Goal: Information Seeking & Learning: Learn about a topic

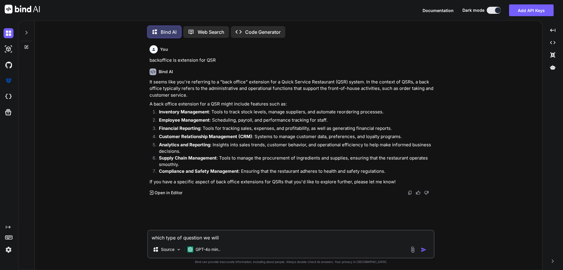
scroll to position [3, 0]
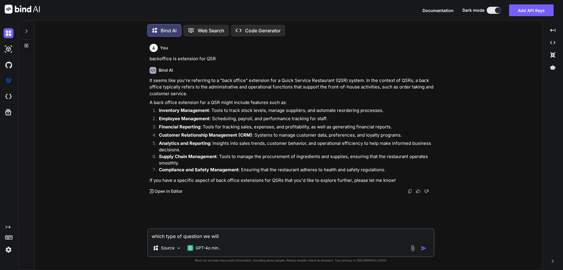
click at [121, 222] on div "You backoffice is extension for QSR Bind AI It seems like you're referring to a…" at bounding box center [290, 155] width 503 height 228
type textarea "QSR POS Module please provide me all standard details"
type textarea "x"
type textarea "QSR POS Module please provide me all standard details"
click at [422, 246] on img "button" at bounding box center [424, 248] width 6 height 6
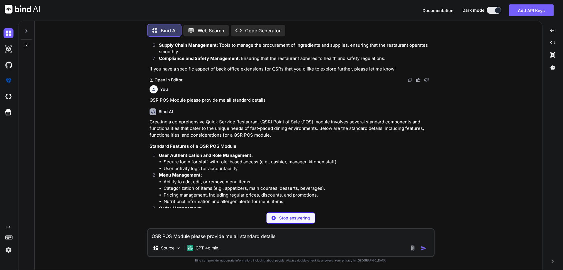
scroll to position [141, 0]
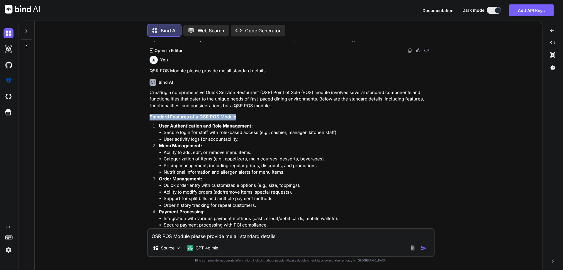
drag, startPoint x: 239, startPoint y: 119, endPoint x: 144, endPoint y: 117, distance: 95.4
click at [144, 117] on div "You backoffice is extension for QSR Bind AI It seems like you're referring to a…" at bounding box center [290, 155] width 503 height 228
click at [239, 119] on h3 "Standard Features of a QSR POS Module" at bounding box center [292, 117] width 284 height 7
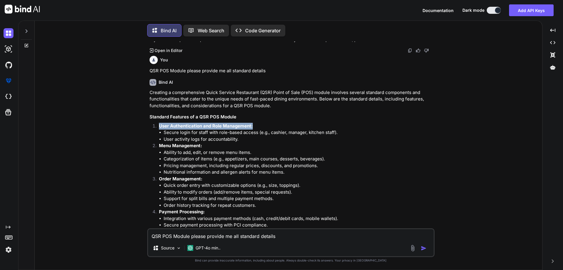
drag, startPoint x: 253, startPoint y: 126, endPoint x: 159, endPoint y: 127, distance: 94.2
click at [159, 127] on p "User Authentication and Role Management:" at bounding box center [296, 126] width 275 height 7
copy strong "User Authentication and Role Management:"
click at [341, 135] on li "Secure login for staff with role-based access (e.g., cashier, manager, kitchen …" at bounding box center [299, 132] width 270 height 7
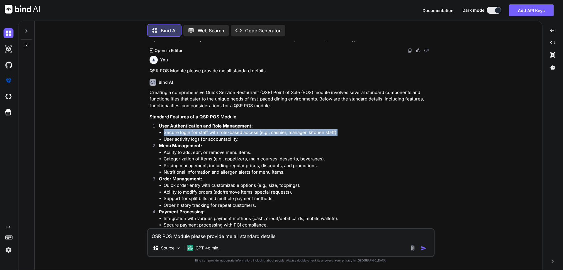
drag, startPoint x: 340, startPoint y: 133, endPoint x: 163, endPoint y: 133, distance: 177.8
click at [163, 133] on ul "Secure login for staff with role-based access (e.g., cashier, manager, kitchen …" at bounding box center [296, 135] width 275 height 13
copy li "Secure login for staff with role-based access (e.g., cashier, manager, kitchen …"
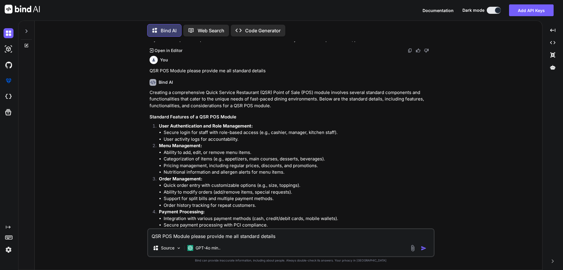
click at [236, 138] on li "User activity logs for accountability." at bounding box center [299, 139] width 270 height 7
drag, startPoint x: 243, startPoint y: 139, endPoint x: 149, endPoint y: 140, distance: 94.8
click at [149, 140] on div "You backoffice is extension for QSR Bind AI It seems like you're referring to a…" at bounding box center [291, 134] width 286 height 187
copy li "User activity logs for accountability."
click at [219, 152] on li "Ability to add, edit, or remove menu items." at bounding box center [299, 152] width 270 height 7
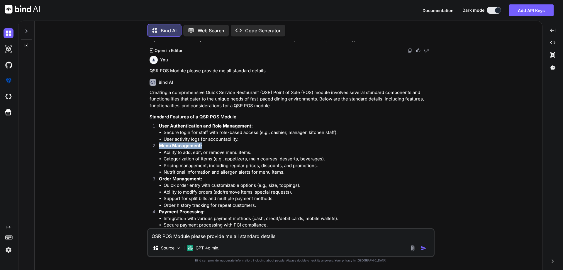
drag, startPoint x: 202, startPoint y: 145, endPoint x: 157, endPoint y: 145, distance: 44.9
click at [157, 145] on li "Menu Management: Ability to add, edit, or remove menu items. Categorization of …" at bounding box center [293, 158] width 279 height 33
copy strong "Menu Management:"
click at [210, 143] on p "Menu Management:" at bounding box center [296, 145] width 275 height 7
drag, startPoint x: 206, startPoint y: 145, endPoint x: 159, endPoint y: 147, distance: 47.5
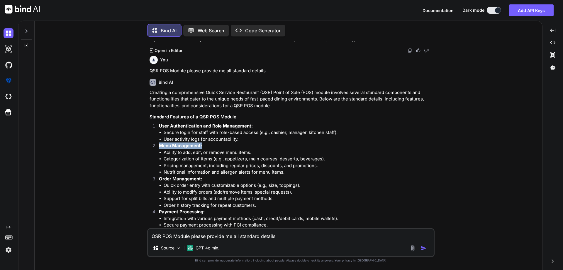
click at [159, 147] on li "Menu Management: Ability to add, edit, or remove menu items. Categorization of …" at bounding box center [293, 158] width 279 height 33
copy strong "Menu Management:"
click at [203, 145] on p "Menu Management:" at bounding box center [296, 145] width 275 height 7
drag, startPoint x: 204, startPoint y: 145, endPoint x: 155, endPoint y: 145, distance: 49.6
click at [155, 145] on li "Menu Management: Ability to add, edit, or remove menu items. Categorization of …" at bounding box center [293, 158] width 279 height 33
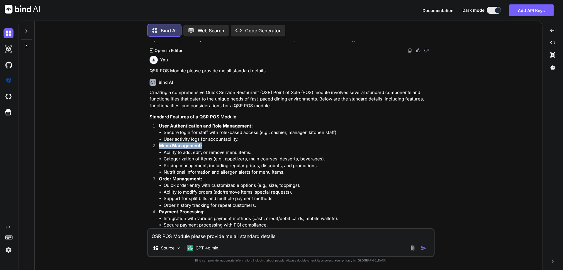
copy strong "Menu Management:"
click at [201, 145] on strong "Menu Management:" at bounding box center [180, 146] width 43 height 6
drag, startPoint x: 202, startPoint y: 146, endPoint x: 157, endPoint y: 146, distance: 45.5
click at [157, 146] on li "Menu Management: Ability to add, edit, or remove menu items. Categorization of …" at bounding box center [293, 158] width 279 height 33
copy strong "Menu Management:"
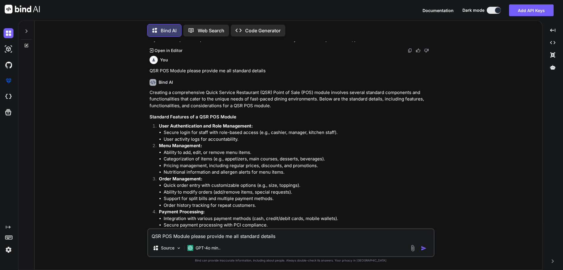
click at [166, 160] on li "Categorization of items (e.g., appetizers, main courses, desserts, beverages)." at bounding box center [299, 158] width 270 height 7
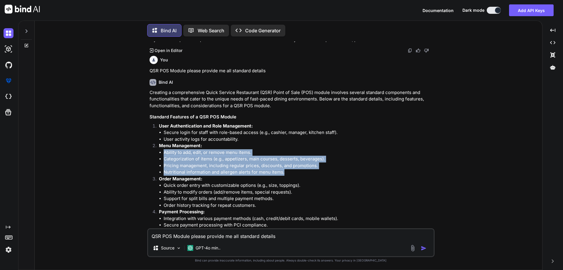
drag, startPoint x: 164, startPoint y: 153, endPoint x: 290, endPoint y: 170, distance: 127.0
click at [290, 170] on ul "Ability to add, edit, or remove menu items. Categorization of items (e.g., appe…" at bounding box center [296, 162] width 275 height 26
copy ul "Ability to add, edit, or remove menu items. Categorization of items (e.g., appe…"
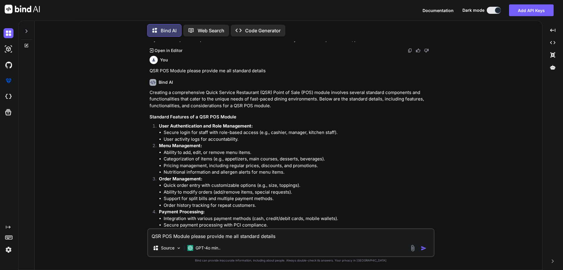
click at [266, 71] on p "QSR POS Module please provide me all standard details" at bounding box center [292, 70] width 284 height 7
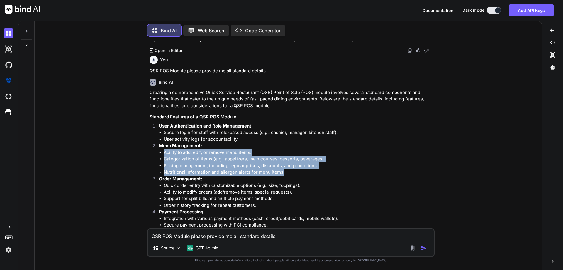
drag, startPoint x: 164, startPoint y: 153, endPoint x: 285, endPoint y: 171, distance: 122.3
click at [285, 171] on ul "Ability to add, edit, or remove menu items. Categorization of items (e.g., appe…" at bounding box center [296, 162] width 275 height 26
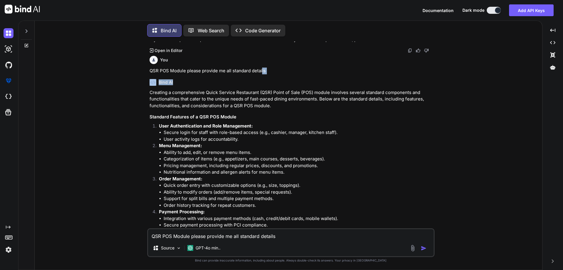
drag, startPoint x: 262, startPoint y: 69, endPoint x: 215, endPoint y: 75, distance: 47.3
click at [215, 75] on div "You backoffice is extension for QSR Bind AI It seems like you're referring to a…" at bounding box center [291, 134] width 286 height 187
drag, startPoint x: 273, startPoint y: 71, endPoint x: 131, endPoint y: 70, distance: 141.7
click at [131, 70] on div "You backoffice is extension for QSR Bind AI It seems like you're referring to a…" at bounding box center [290, 155] width 503 height 228
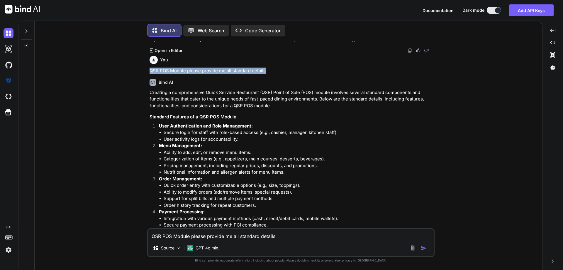
copy p "QSR POS Module please provide me all standard details"
click at [157, 243] on div "Source" at bounding box center [166, 248] width 33 height 12
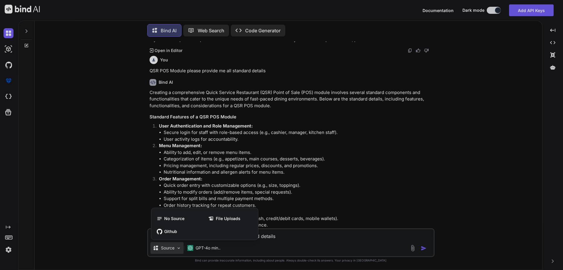
click at [158, 238] on div "No Source File Uploads Github" at bounding box center [204, 224] width 107 height 29
click at [266, 237] on div at bounding box center [281, 135] width 563 height 270
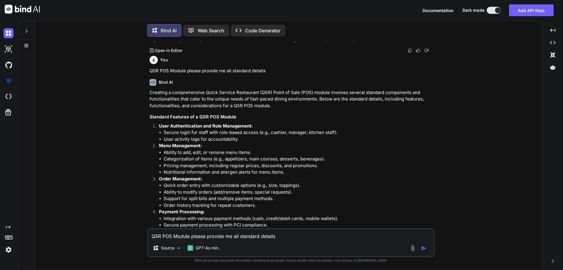
click at [233, 235] on textarea "QSR POS Module please provide me all standard details" at bounding box center [291, 234] width 286 height 11
paste textarea "QSR POS Module please provide me all standard details"
type textarea "QSR POS Module please provide me all standard details with separate backoffice"
click at [334, 233] on textarea "QSR POS Module please provide me all standard details with separate backoffice" at bounding box center [291, 234] width 286 height 11
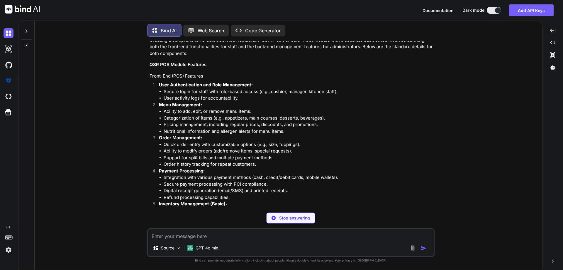
scroll to position [746, 0]
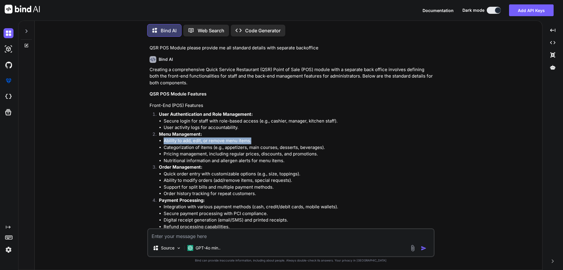
drag, startPoint x: 252, startPoint y: 141, endPoint x: 158, endPoint y: 141, distance: 93.9
click at [158, 141] on li "Menu Management: Ability to add, edit, or remove menu items. Categorization of …" at bounding box center [293, 147] width 279 height 33
copy li "Ability to add, edit, or remove menu items."
click at [327, 146] on li "Categorization of items (e.g., appetizers, main courses, desserts, beverages)." at bounding box center [299, 147] width 270 height 7
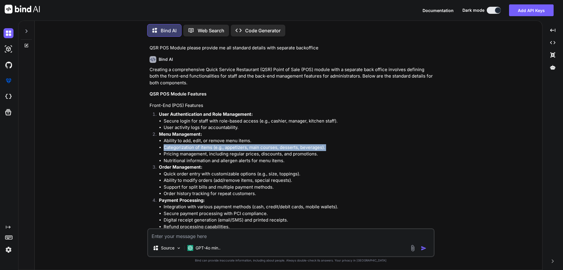
drag, startPoint x: 327, startPoint y: 146, endPoint x: 160, endPoint y: 148, distance: 166.6
click at [164, 148] on li "Categorization of items (e.g., appetizers, main courses, desserts, beverages)." at bounding box center [299, 147] width 270 height 7
click at [247, 161] on li "Nutritional information and allergen alerts for menu items." at bounding box center [299, 160] width 270 height 7
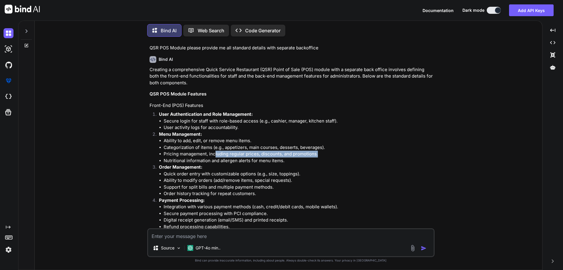
drag, startPoint x: 317, startPoint y: 155, endPoint x: 216, endPoint y: 153, distance: 101.5
click at [216, 153] on li "Pricing management, including regular prices, discounts, and promotions." at bounding box center [299, 153] width 270 height 7
click at [319, 163] on li "Nutritional information and allergen alerts for menu items." at bounding box center [299, 160] width 270 height 7
drag, startPoint x: 315, startPoint y: 153, endPoint x: 162, endPoint y: 153, distance: 153.1
click at [162, 153] on ul "Ability to add, edit, or remove menu items. Categorization of items (e.g., appe…" at bounding box center [296, 150] width 275 height 26
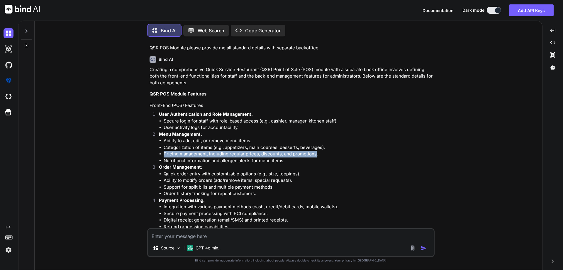
click at [279, 157] on li "Pricing management, including regular prices, discounts, and promotions." at bounding box center [299, 153] width 270 height 7
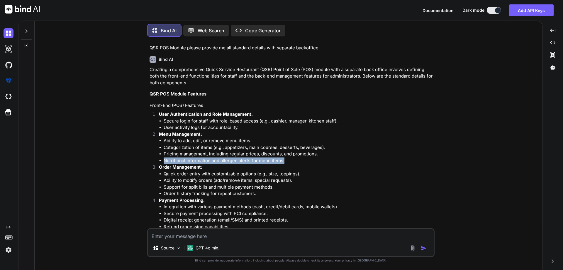
drag, startPoint x: 283, startPoint y: 160, endPoint x: 163, endPoint y: 161, distance: 120.3
click at [163, 161] on ul "Ability to add, edit, or remove menu items. Categorization of items (e.g., appe…" at bounding box center [296, 150] width 275 height 26
click at [244, 167] on p "Order Management:" at bounding box center [296, 167] width 275 height 7
drag, startPoint x: 285, startPoint y: 159, endPoint x: 161, endPoint y: 160, distance: 123.5
click at [161, 160] on ul "Ability to add, edit, or remove menu items. Categorization of items (e.g., appe…" at bounding box center [296, 150] width 275 height 26
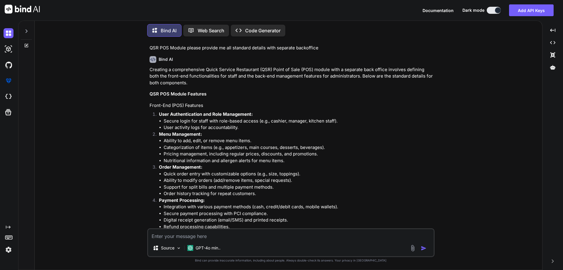
click at [201, 172] on li "Quick order entry with customizable options (e.g., size, toppings)." at bounding box center [299, 173] width 270 height 7
drag, startPoint x: 159, startPoint y: 167, endPoint x: 209, endPoint y: 167, distance: 49.6
click at [209, 167] on p "Order Management:" at bounding box center [296, 167] width 275 height 7
click at [207, 170] on p "Order Management:" at bounding box center [296, 167] width 275 height 7
click at [185, 181] on li "Ability to modify orders (add/remove items, special requests)." at bounding box center [299, 180] width 270 height 7
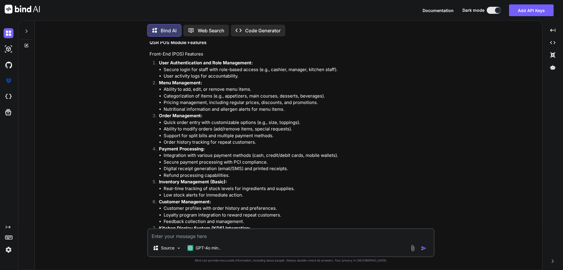
scroll to position [805, 0]
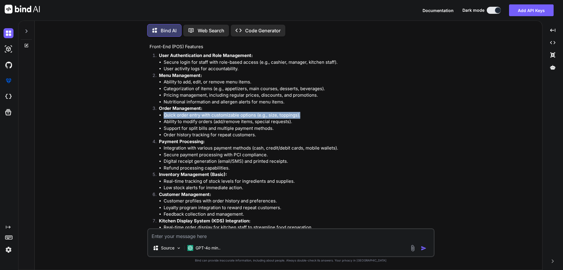
drag, startPoint x: 163, startPoint y: 112, endPoint x: 306, endPoint y: 117, distance: 142.6
click at [306, 117] on li "Quick order entry with customizable options (e.g., size, toppings)." at bounding box center [299, 115] width 270 height 7
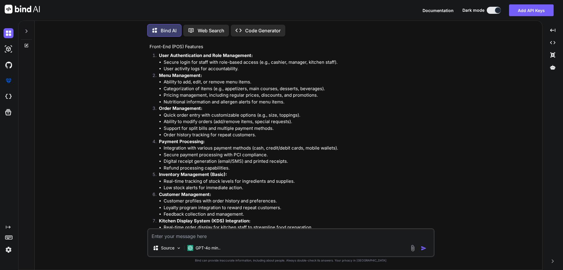
click at [175, 123] on li "Ability to modify orders (add/remove items, special requests)." at bounding box center [299, 121] width 270 height 7
drag, startPoint x: 163, startPoint y: 122, endPoint x: 292, endPoint y: 121, distance: 129.1
click at [292, 121] on ul "Quick order entry with customizable options (e.g., size, toppings). Ability to …" at bounding box center [296, 125] width 275 height 26
drag, startPoint x: 164, startPoint y: 130, endPoint x: 278, endPoint y: 129, distance: 113.8
click at [278, 129] on li "Support for split bills and multiple payment methods." at bounding box center [299, 128] width 270 height 7
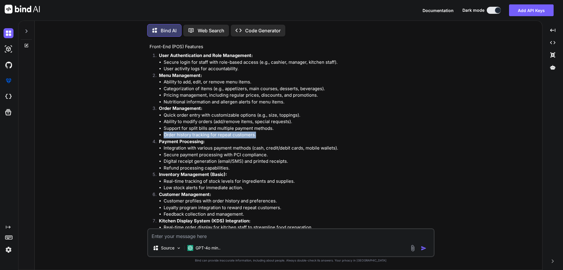
drag, startPoint x: 165, startPoint y: 137, endPoint x: 256, endPoint y: 133, distance: 91.3
click at [256, 133] on li "Order history tracking for repeat customers." at bounding box center [299, 134] width 270 height 7
click at [221, 143] on p "Payment Processing:" at bounding box center [296, 141] width 275 height 7
drag, startPoint x: 254, startPoint y: 135, endPoint x: 164, endPoint y: 136, distance: 90.4
click at [164, 136] on li "Order history tracking for repeat customers." at bounding box center [299, 134] width 270 height 7
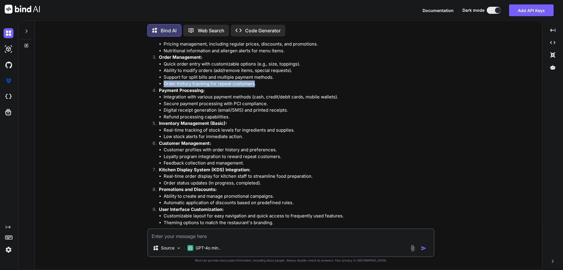
scroll to position [863, 0]
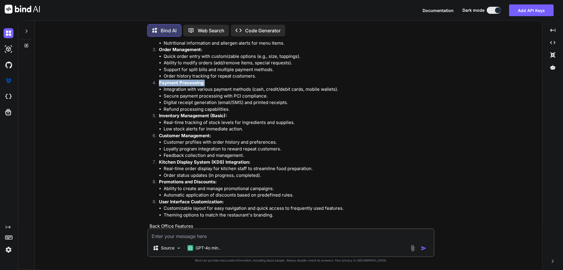
drag, startPoint x: 205, startPoint y: 83, endPoint x: 148, endPoint y: 83, distance: 56.9
click at [148, 83] on div "You backoffice is extension for QSR Bind AI It seems like you're referring to a…" at bounding box center [291, 134] width 286 height 187
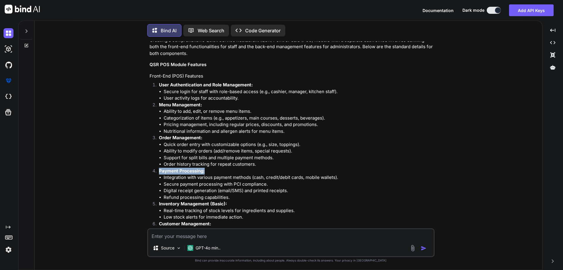
scroll to position [805, 0]
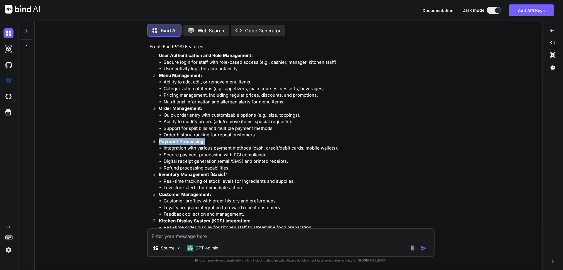
click at [210, 143] on p "Payment Processing:" at bounding box center [296, 141] width 275 height 7
drag, startPoint x: 207, startPoint y: 144, endPoint x: 157, endPoint y: 144, distance: 50.7
click at [157, 144] on li "Payment Processing: Integration with various payment methods (cash, credit/debi…" at bounding box center [293, 154] width 279 height 33
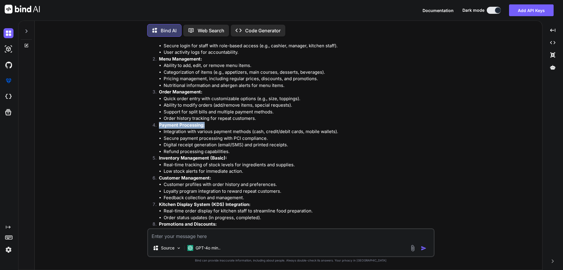
scroll to position [834, 0]
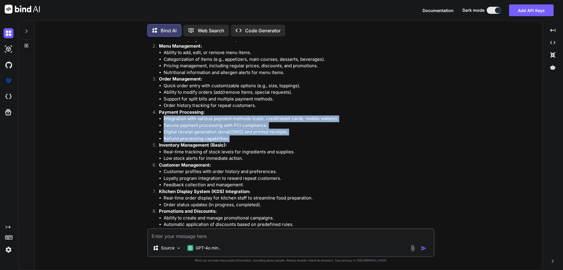
drag, startPoint x: 164, startPoint y: 119, endPoint x: 245, endPoint y: 136, distance: 83.3
click at [245, 136] on ul "Integration with various payment methods (cash, credit/debit cards, mobile wall…" at bounding box center [296, 128] width 275 height 26
click at [242, 140] on li "Refund processing capabilities." at bounding box center [299, 138] width 270 height 7
drag, startPoint x: 163, startPoint y: 118, endPoint x: 233, endPoint y: 139, distance: 73.1
click at [233, 139] on ul "Integration with various payment methods (cash, credit/debit cards, mobile wall…" at bounding box center [296, 128] width 275 height 26
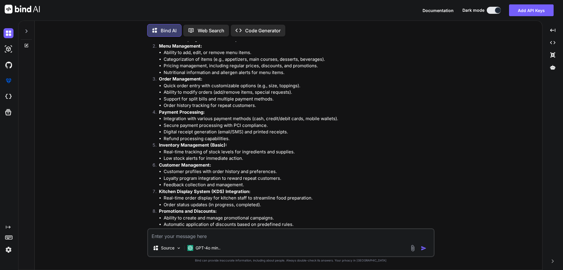
click at [315, 177] on li "Loyalty program integration to reward repeat customers." at bounding box center [299, 178] width 270 height 7
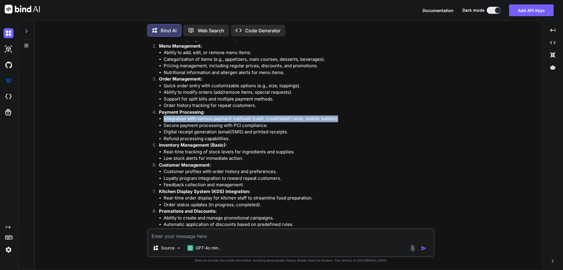
drag, startPoint x: 339, startPoint y: 119, endPoint x: 161, endPoint y: 118, distance: 177.5
click at [164, 118] on li "Integration with various payment methods (cash, credit/debit cards, mobile wall…" at bounding box center [299, 118] width 270 height 7
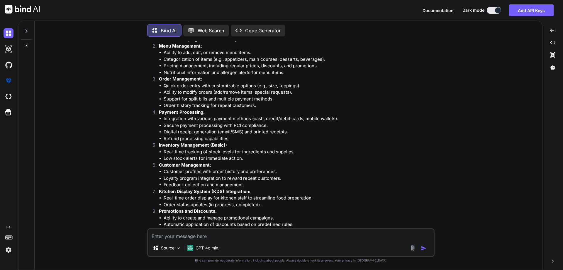
click at [268, 128] on li "Secure payment processing with PCI compliance." at bounding box center [299, 125] width 270 height 7
drag, startPoint x: 243, startPoint y: 126, endPoint x: 162, endPoint y: 126, distance: 81.0
click at [162, 126] on ul "Integration with various payment methods (cash, credit/debit cards, mobile wall…" at bounding box center [296, 128] width 275 height 26
click at [231, 142] on p "Inventory Management (Basic):" at bounding box center [296, 145] width 275 height 7
drag, startPoint x: 285, startPoint y: 132, endPoint x: 157, endPoint y: 130, distance: 127.9
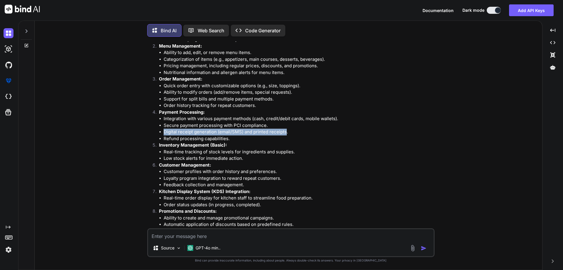
click at [157, 130] on li "Payment Processing: Integration with various payment methods (cash, credit/debi…" at bounding box center [293, 125] width 279 height 33
click at [232, 137] on li "Refund processing capabilities." at bounding box center [299, 138] width 270 height 7
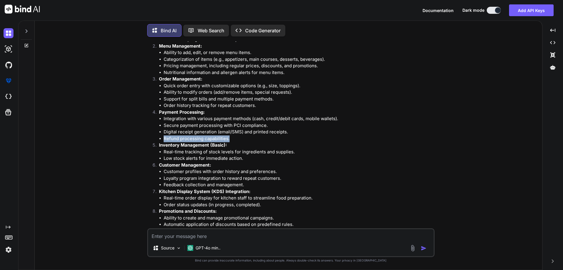
drag, startPoint x: 232, startPoint y: 137, endPoint x: 163, endPoint y: 139, distance: 69.3
click at [163, 139] on ul "Integration with various payment methods (cash, credit/debit cards, mobile wall…" at bounding box center [296, 128] width 275 height 26
click at [251, 171] on li "Customer profiles with order history and preferences." at bounding box center [299, 171] width 270 height 7
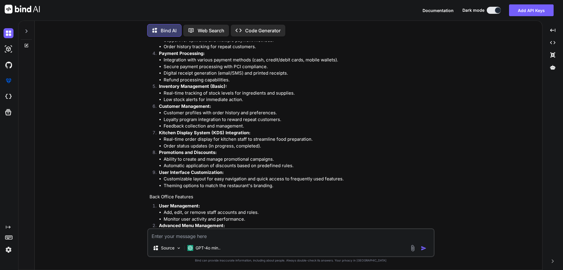
scroll to position [863, 0]
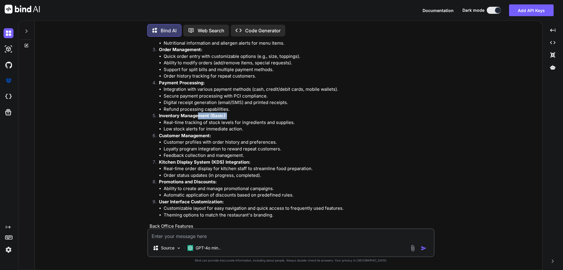
drag, startPoint x: 226, startPoint y: 116, endPoint x: 199, endPoint y: 119, distance: 27.1
click at [199, 116] on strong "Inventory Management (Basic):" at bounding box center [193, 116] width 68 height 6
drag, startPoint x: 311, startPoint y: 167, endPoint x: 300, endPoint y: 165, distance: 10.7
click at [311, 167] on li "Real-time order display for kitchen staff to streamline food preparation." at bounding box center [299, 168] width 270 height 7
drag, startPoint x: 226, startPoint y: 116, endPoint x: 151, endPoint y: 117, distance: 74.2
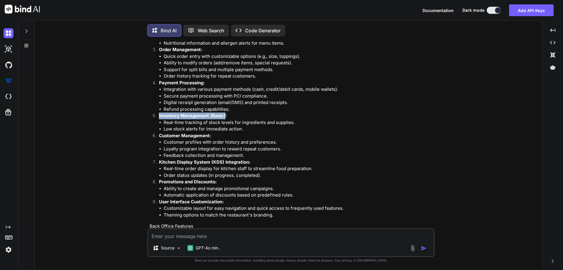
click at [151, 117] on ol "User Authentication and Role Management: Secure login for staff with role-based…" at bounding box center [292, 106] width 284 height 224
click at [227, 117] on p "Inventory Management (Basic):" at bounding box center [296, 115] width 275 height 7
drag, startPoint x: 231, startPoint y: 117, endPoint x: 155, endPoint y: 116, distance: 76.0
click at [155, 116] on li "Inventory Management (Basic): Real-time tracking of stock levels for ingredient…" at bounding box center [293, 122] width 279 height 20
click at [299, 125] on li "Real-time tracking of stock levels for ingredients and supplies." at bounding box center [299, 122] width 270 height 7
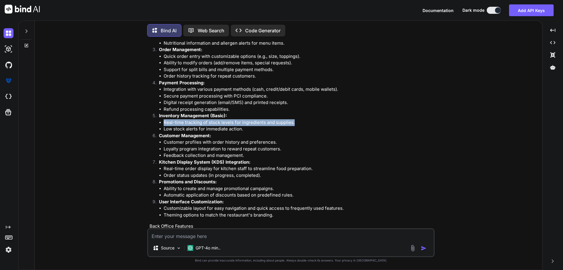
drag, startPoint x: 298, startPoint y: 124, endPoint x: 165, endPoint y: 122, distance: 133.2
click at [165, 122] on li "Real-time tracking of stock levels for ingredients and supplies." at bounding box center [299, 122] width 270 height 7
click at [241, 131] on li "Low stock alerts for immediate action." at bounding box center [299, 129] width 270 height 7
drag, startPoint x: 245, startPoint y: 130, endPoint x: 162, endPoint y: 130, distance: 83.3
click at [162, 130] on ul "Real-time tracking of stock levels for ingredients and supplies. Low stock aler…" at bounding box center [296, 125] width 275 height 13
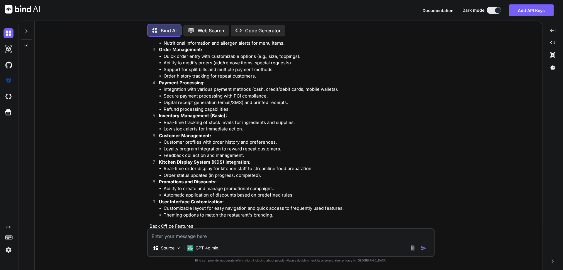
click at [249, 133] on p "Customer Management:" at bounding box center [296, 135] width 275 height 7
drag, startPoint x: 249, startPoint y: 133, endPoint x: 166, endPoint y: 130, distance: 83.4
click at [165, 129] on ol "User Authentication and Role Management: Secure login for staff with role-based…" at bounding box center [292, 106] width 284 height 224
click at [246, 137] on p "Customer Management:" at bounding box center [296, 135] width 275 height 7
click at [244, 129] on li "Low stock alerts for immediate action." at bounding box center [299, 129] width 270 height 7
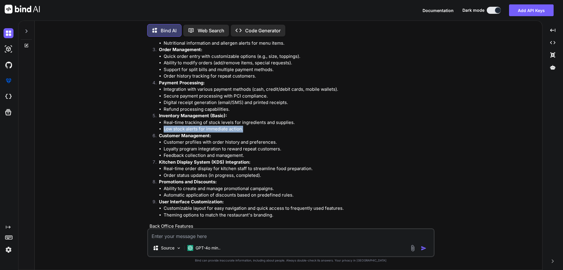
drag, startPoint x: 245, startPoint y: 128, endPoint x: 154, endPoint y: 128, distance: 91.2
click at [154, 128] on ol "User Authentication and Role Management: Secure login for staff with role-based…" at bounding box center [292, 106] width 284 height 224
click at [215, 137] on p "Customer Management:" at bounding box center [296, 135] width 275 height 7
drag, startPoint x: 213, startPoint y: 137, endPoint x: 158, endPoint y: 137, distance: 54.6
click at [158, 137] on li "Customer Management: Customer profiles with order history and preferences. Loya…" at bounding box center [293, 145] width 279 height 26
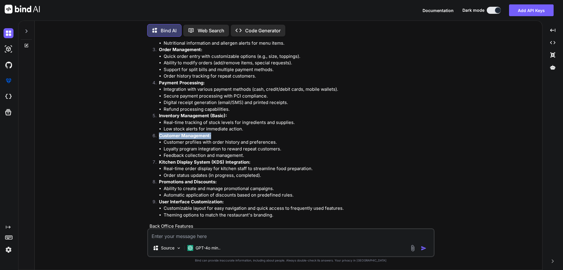
click at [394, 197] on li "Automatic application of discounts based on predefined rules." at bounding box center [299, 195] width 270 height 7
drag, startPoint x: 163, startPoint y: 142, endPoint x: 275, endPoint y: 141, distance: 112.4
click at [275, 141] on ul "Customer profiles with order history and preferences. Loyalty program integrati…" at bounding box center [296, 149] width 275 height 20
click at [261, 188] on li "Ability to create and manage promotional campaigns." at bounding box center [299, 188] width 270 height 7
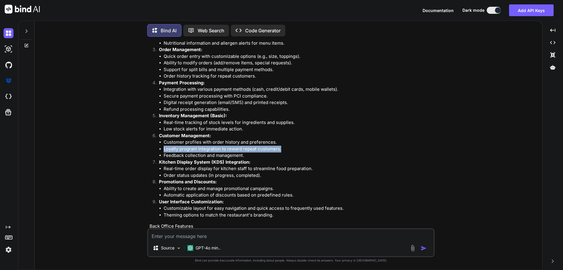
drag, startPoint x: 283, startPoint y: 148, endPoint x: 160, endPoint y: 150, distance: 123.2
click at [164, 150] on li "Loyalty program integration to reward repeat customers." at bounding box center [299, 148] width 270 height 7
click at [247, 153] on li "Feedback collection and management." at bounding box center [299, 155] width 270 height 7
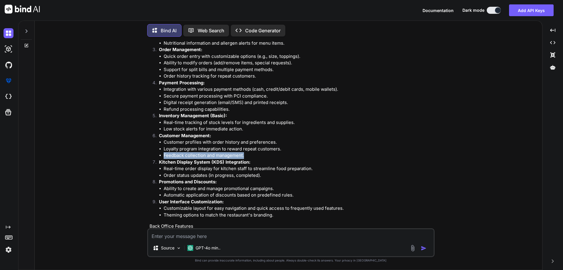
drag, startPoint x: 247, startPoint y: 153, endPoint x: 160, endPoint y: 156, distance: 87.2
click at [164, 156] on li "Feedback collection and management." at bounding box center [299, 155] width 270 height 7
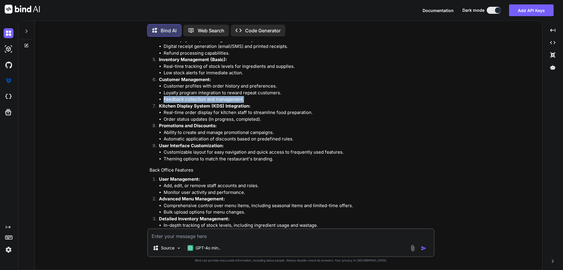
scroll to position [922, 0]
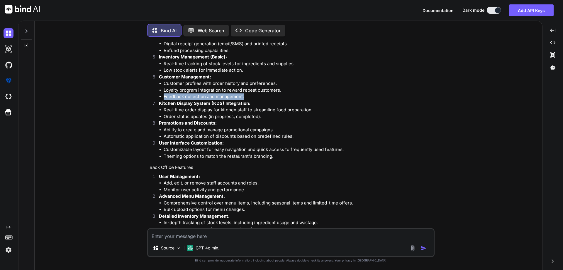
click at [253, 99] on li "Feedback collection and management." at bounding box center [299, 96] width 270 height 7
drag, startPoint x: 249, startPoint y: 102, endPoint x: 154, endPoint y: 104, distance: 94.8
click at [154, 104] on li "Kitchen Display System (KDS) Integration: Real-time order display for kitchen s…" at bounding box center [293, 110] width 279 height 20
click at [308, 116] on li "Order status updates (in progress, completed)." at bounding box center [299, 116] width 270 height 7
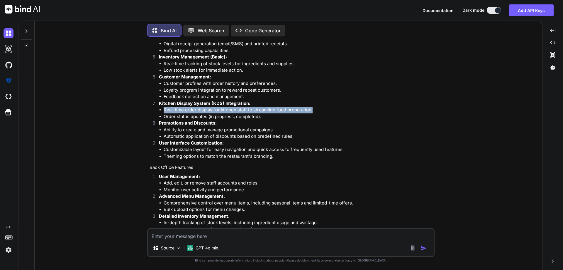
drag, startPoint x: 313, startPoint y: 109, endPoint x: 160, endPoint y: 112, distance: 153.7
click at [160, 112] on ul "Real-time order display for kitchen staff to streamline food preparation. Order…" at bounding box center [296, 112] width 275 height 13
click at [300, 117] on li "Order status updates (in progress, completed)." at bounding box center [299, 116] width 270 height 7
drag, startPoint x: 315, startPoint y: 109, endPoint x: 160, endPoint y: 111, distance: 154.3
click at [164, 111] on li "Real-time order display for kitchen staff to streamline food preparation." at bounding box center [299, 109] width 270 height 7
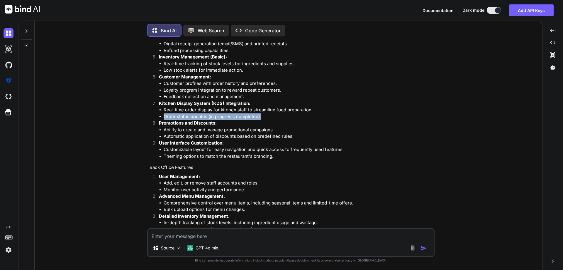
drag, startPoint x: 164, startPoint y: 117, endPoint x: 264, endPoint y: 118, distance: 100.6
click at [264, 118] on li "Order status updates (in progress, completed)." at bounding box center [299, 116] width 270 height 7
click at [268, 121] on p "Promotions and Discounts:" at bounding box center [296, 123] width 275 height 7
drag, startPoint x: 264, startPoint y: 116, endPoint x: 157, endPoint y: 116, distance: 107.1
click at [157, 116] on li "Kitchen Display System (KDS) Integration: Real-time order display for kitchen s…" at bounding box center [293, 110] width 279 height 20
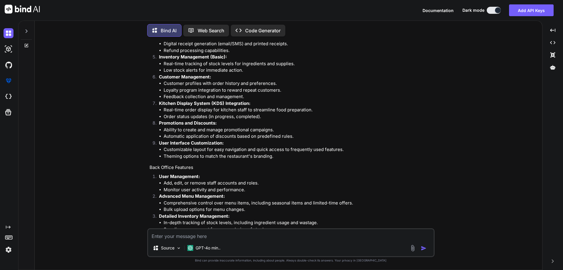
click at [272, 133] on li "Ability to create and manage promotional campaigns." at bounding box center [299, 129] width 270 height 7
drag, startPoint x: 275, startPoint y: 130, endPoint x: 156, endPoint y: 132, distance: 118.8
click at [156, 132] on li "Promotions and Discounts: Ability to create and manage promotional campaigns. A…" at bounding box center [293, 130] width 279 height 20
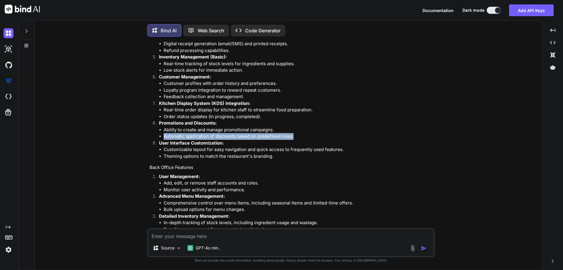
drag, startPoint x: 295, startPoint y: 136, endPoint x: 159, endPoint y: 138, distance: 136.1
click at [164, 138] on li "Automatic application of discounts based on predefined rules." at bounding box center [299, 136] width 270 height 7
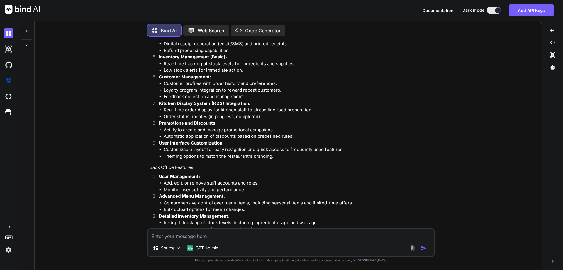
click at [372, 151] on li "Customizable layout for easy navigation and quick access to frequently used fea…" at bounding box center [299, 149] width 270 height 7
click at [292, 169] on div "Creating a comprehensive Quick Service Restaurant (QSR) Point of Sale (POS) mod…" at bounding box center [292, 262] width 284 height 744
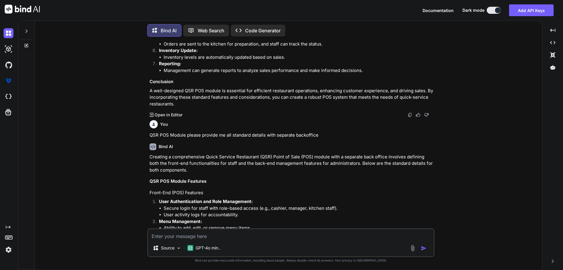
scroll to position [658, 0]
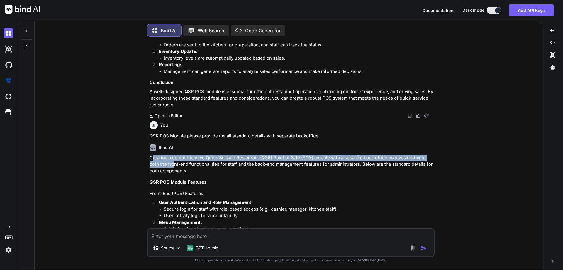
drag, startPoint x: 151, startPoint y: 160, endPoint x: 163, endPoint y: 163, distance: 12.6
click at [163, 163] on p "Creating a comprehensive Quick Service Restaurant (QSR) Point of Sale (POS) mod…" at bounding box center [292, 164] width 284 height 20
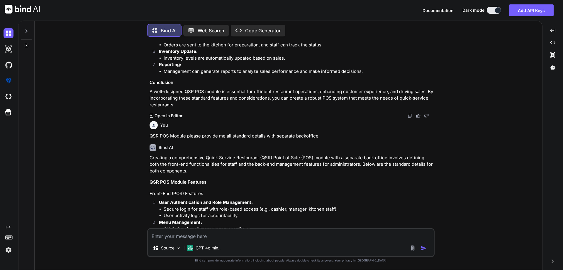
click at [198, 172] on p "Creating a comprehensive Quick Service Restaurant (QSR) Point of Sale (POS) mod…" at bounding box center [292, 164] width 284 height 20
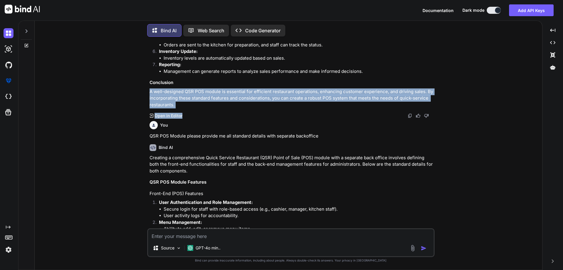
drag, startPoint x: 182, startPoint y: 108, endPoint x: 141, endPoint y: 94, distance: 43.4
click at [141, 94] on div "You backoffice is extension for QSR Bind AI It seems like you're referring to a…" at bounding box center [290, 155] width 503 height 228
click at [173, 104] on p "A well-designed QSR POS module is essential for efficient restaurant operations…" at bounding box center [292, 98] width 284 height 20
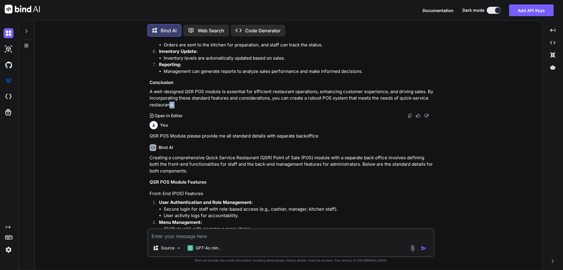
drag, startPoint x: 187, startPoint y: 106, endPoint x: 170, endPoint y: 102, distance: 18.3
click at [170, 102] on p "A well-designed QSR POS module is essential for efficient restaurant operations…" at bounding box center [292, 98] width 284 height 20
click at [172, 106] on p "A well-designed QSR POS module is essential for efficient restaurant operations…" at bounding box center [292, 98] width 284 height 20
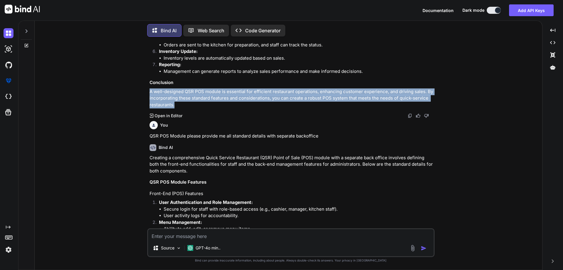
drag, startPoint x: 179, startPoint y: 104, endPoint x: 140, endPoint y: 93, distance: 40.9
click at [140, 93] on div "You backoffice is extension for QSR Bind AI It seems like you're referring to a…" at bounding box center [290, 155] width 503 height 228
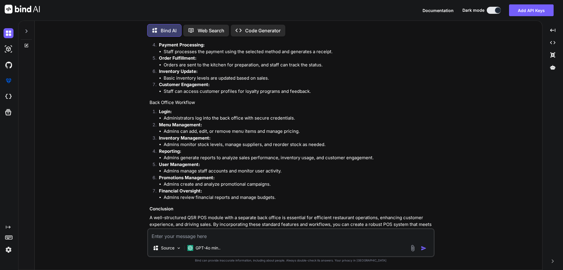
scroll to position [1310, 0]
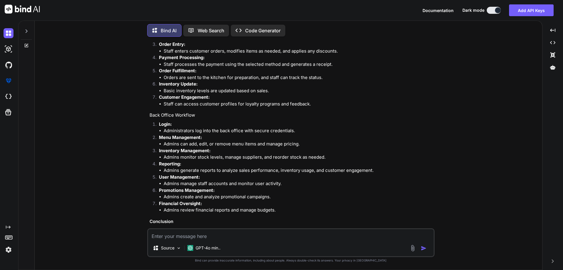
click at [163, 133] on ul "Administrators log into the back office with secure credentials." at bounding box center [296, 130] width 275 height 7
drag, startPoint x: 158, startPoint y: 123, endPoint x: 176, endPoint y: 125, distance: 18.0
click at [176, 125] on li "Login: Administrators log into the back office with secure credentials." at bounding box center [293, 127] width 279 height 13
click at [173, 131] on li "Administrators log into the back office with secure credentials." at bounding box center [299, 130] width 270 height 7
drag, startPoint x: 172, startPoint y: 124, endPoint x: 157, endPoint y: 124, distance: 15.3
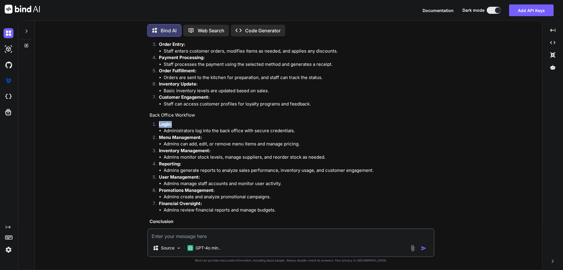
click at [157, 124] on li "Login: Administrators log into the back office with secure credentials." at bounding box center [293, 127] width 279 height 13
click at [296, 133] on li "Administrators log into the back office with secure credentials." at bounding box center [299, 130] width 270 height 7
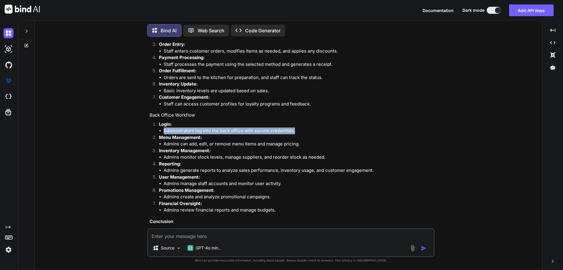
drag, startPoint x: 297, startPoint y: 132, endPoint x: 160, endPoint y: 132, distance: 137.3
click at [164, 132] on li "Administrators log into the back office with secure credentials." at bounding box center [299, 130] width 270 height 7
click at [329, 229] on textarea at bounding box center [291, 234] width 286 height 11
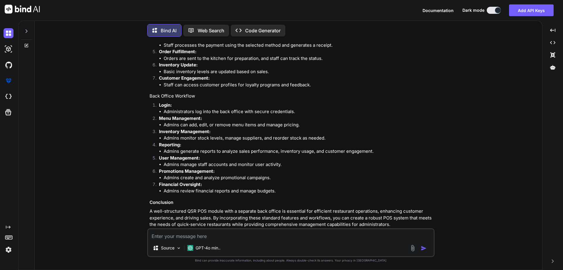
scroll to position [1339, 0]
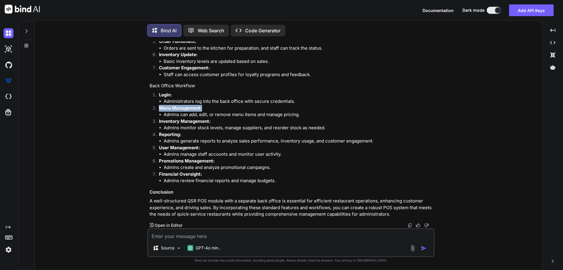
drag, startPoint x: 204, startPoint y: 109, endPoint x: 153, endPoint y: 109, distance: 51.3
click at [154, 109] on li "Menu Management: Admins can add, edit, or remove menu items and manage pricing." at bounding box center [293, 111] width 279 height 13
click at [282, 147] on p "User Management:" at bounding box center [296, 147] width 275 height 7
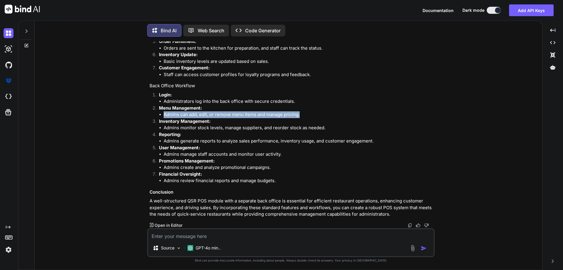
drag, startPoint x: 165, startPoint y: 115, endPoint x: 302, endPoint y: 115, distance: 137.0
click at [302, 115] on li "Admins can add, edit, or remove menu items and manage pricing." at bounding box center [299, 114] width 270 height 7
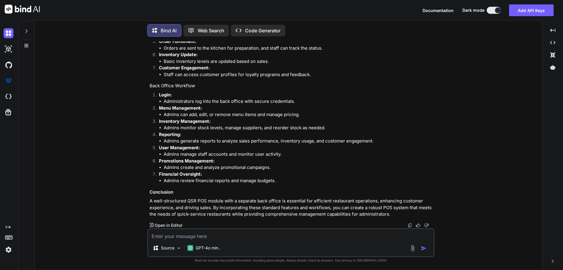
click at [180, 128] on li "Admins monitor stock levels, manage suppliers, and reorder stock as needed." at bounding box center [299, 127] width 270 height 7
drag, startPoint x: 161, startPoint y: 121, endPoint x: 211, endPoint y: 123, distance: 50.2
click at [211, 123] on p "Inventory Management:" at bounding box center [296, 121] width 275 height 7
drag, startPoint x: 212, startPoint y: 121, endPoint x: 159, endPoint y: 120, distance: 53.4
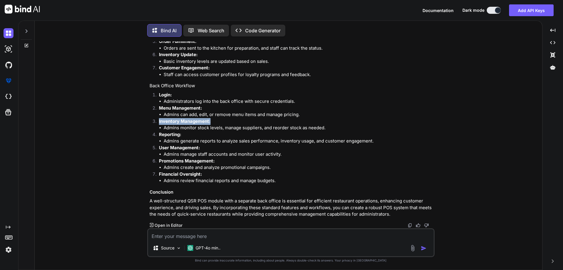
click at [159, 120] on li "Inventory Management: Admins monitor stock levels, manage suppliers, and reorde…" at bounding box center [293, 124] width 279 height 13
click at [186, 132] on p "Reporting:" at bounding box center [296, 134] width 275 height 7
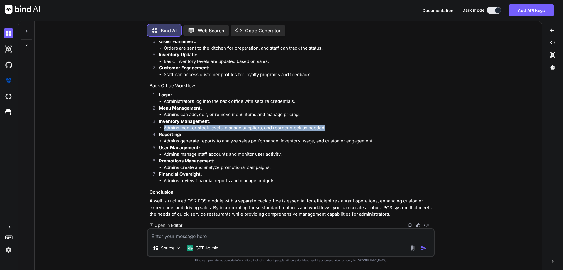
drag, startPoint x: 165, startPoint y: 129, endPoint x: 328, endPoint y: 128, distance: 163.1
click at [328, 128] on li "Admins monitor stock levels, manage suppliers, and reorder stock as needed." at bounding box center [299, 127] width 270 height 7
drag, startPoint x: 393, startPoint y: 202, endPoint x: 378, endPoint y: 212, distance: 17.8
click at [393, 202] on p "A well-structured QSR POS module with a separate back office is essential for e…" at bounding box center [292, 207] width 284 height 20
drag, startPoint x: 159, startPoint y: 133, endPoint x: 182, endPoint y: 134, distance: 22.9
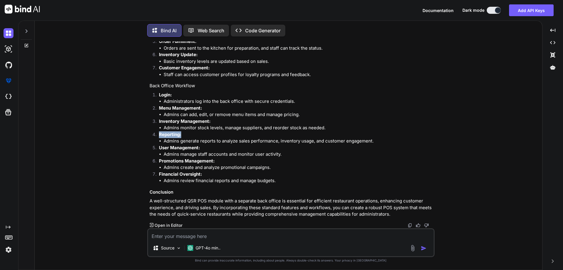
click at [182, 134] on li "Reporting: Admins generate reports to analyze sales performance, inventory usag…" at bounding box center [293, 137] width 279 height 13
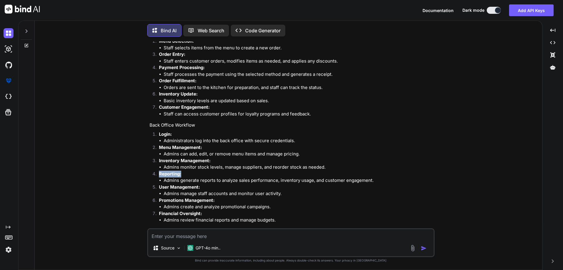
scroll to position [1310, 0]
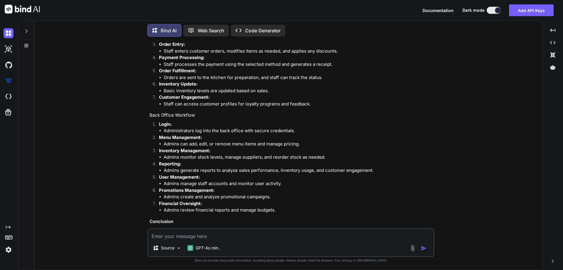
click at [169, 174] on p "User Management:" at bounding box center [296, 177] width 275 height 7
drag, startPoint x: 203, startPoint y: 177, endPoint x: 157, endPoint y: 176, distance: 46.1
click at [157, 176] on li "User Management: Admins manage staff accounts and monitor user activity." at bounding box center [293, 180] width 279 height 13
click at [214, 199] on li "Admins create and analyze promotional campaigns." at bounding box center [299, 196] width 270 height 7
drag, startPoint x: 164, startPoint y: 184, endPoint x: 282, endPoint y: 183, distance: 117.6
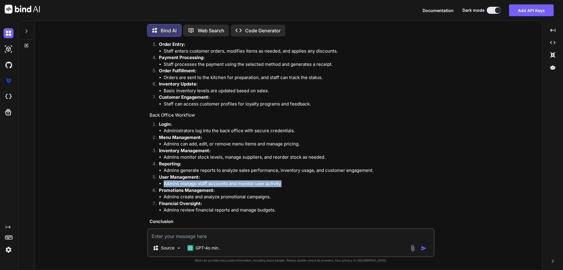
click at [282, 183] on li "Admins manage staff accounts and monitor user activity." at bounding box center [299, 183] width 270 height 7
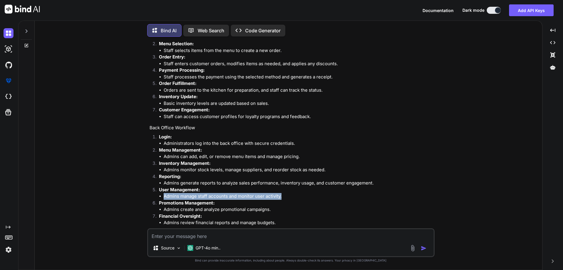
scroll to position [1339, 0]
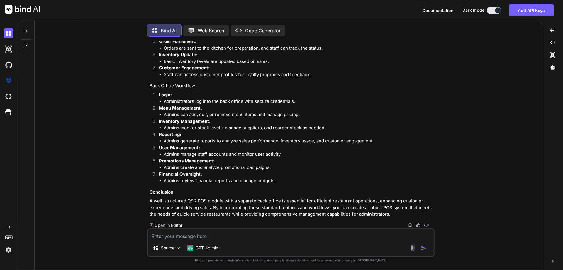
click at [163, 171] on p "Financial Oversight:" at bounding box center [296, 174] width 275 height 7
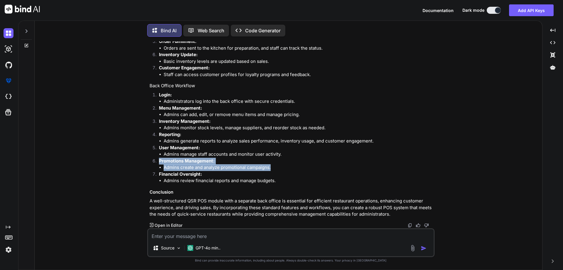
drag, startPoint x: 159, startPoint y: 161, endPoint x: 280, endPoint y: 169, distance: 120.8
click at [280, 169] on li "Promotions Management: Admins create and analyze promotional campaigns." at bounding box center [293, 164] width 279 height 13
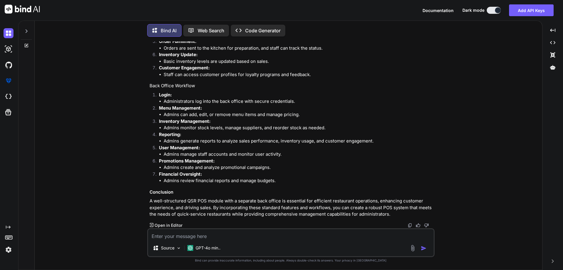
click at [185, 236] on textarea at bounding box center [291, 234] width 286 height 11
click at [241, 235] on textarea "what is the all features include inventory management" at bounding box center [291, 234] width 286 height 11
type textarea "what is the all features include user management in backoffice where we can cre…"
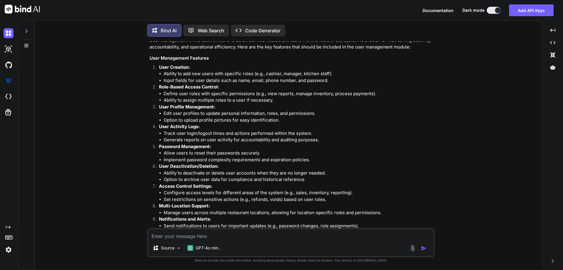
scroll to position [1560, 0]
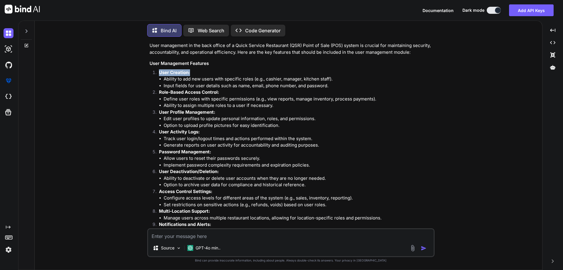
drag, startPoint x: 189, startPoint y: 72, endPoint x: 159, endPoint y: 72, distance: 30.8
click at [159, 72] on li "User Creation: Ability to add new users with specific roles (e.g., cashier, man…" at bounding box center [293, 79] width 279 height 20
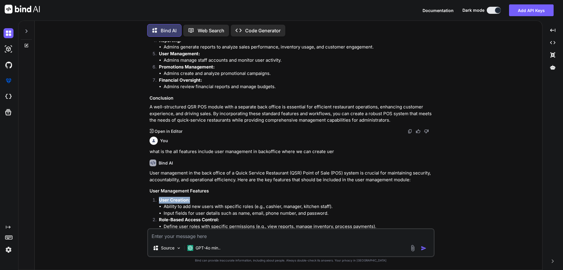
scroll to position [1443, 0]
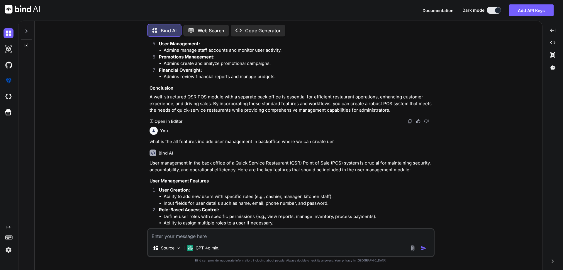
click at [187, 195] on li "Ability to add new users with specific roles (e.g., cashier, manager, kitchen s…" at bounding box center [299, 196] width 270 height 7
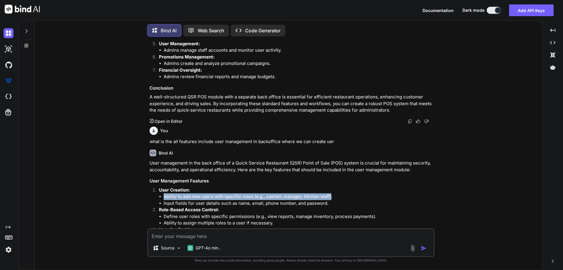
drag, startPoint x: 164, startPoint y: 197, endPoint x: 331, endPoint y: 196, distance: 167.2
click at [331, 196] on li "Ability to add new users with specific roles (e.g., cashier, manager, kitchen s…" at bounding box center [299, 196] width 270 height 7
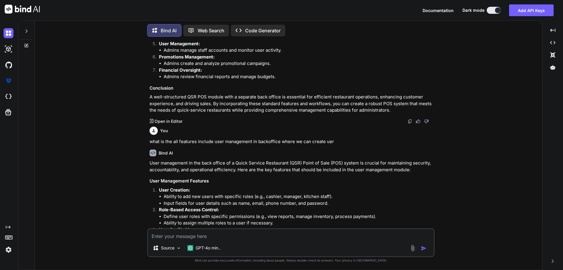
click at [208, 191] on p "User Creation:" at bounding box center [296, 190] width 275 height 7
drag, startPoint x: 196, startPoint y: 189, endPoint x: 156, endPoint y: 188, distance: 39.9
click at [156, 188] on li "User Creation: Ability to add new users with specific roles (e.g., cashier, man…" at bounding box center [293, 197] width 279 height 20
click at [177, 189] on strong "User Creation:" at bounding box center [174, 190] width 31 height 6
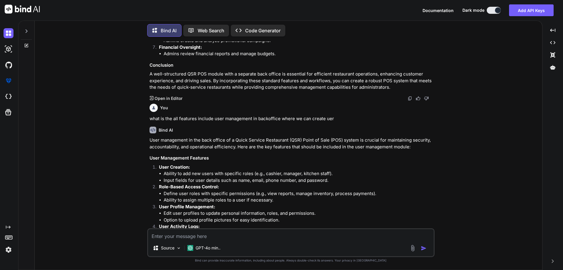
scroll to position [1472, 0]
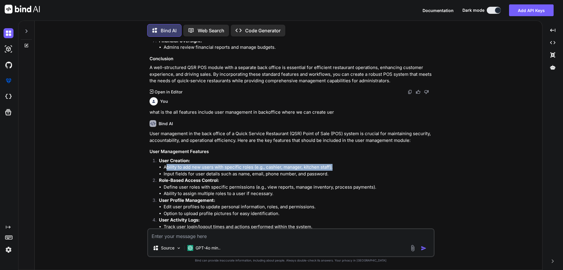
drag, startPoint x: 167, startPoint y: 167, endPoint x: 334, endPoint y: 167, distance: 166.9
click at [334, 167] on li "Ability to add new users with specific roles (e.g., cashier, manager, kitchen s…" at bounding box center [299, 167] width 270 height 7
click at [339, 166] on li "Ability to add new users with specific roles (e.g., cashier, manager, kitchen s…" at bounding box center [299, 167] width 270 height 7
drag, startPoint x: 339, startPoint y: 166, endPoint x: 148, endPoint y: 169, distance: 190.7
click at [148, 169] on div "You backoffice is extension for QSR Bind AI It seems like you're referring to a…" at bounding box center [291, 134] width 286 height 187
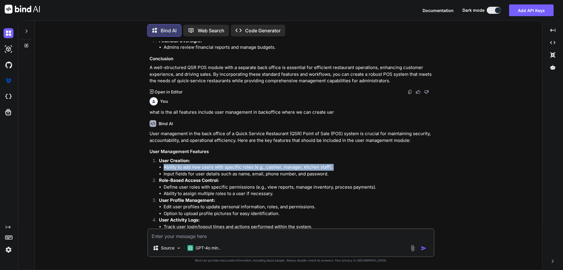
scroll to position [1502, 0]
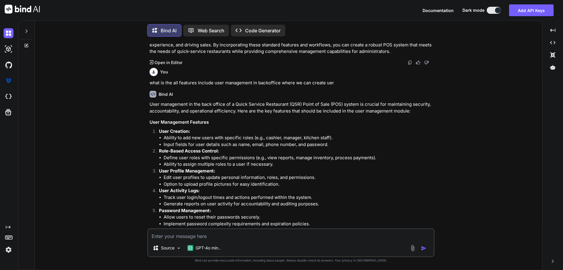
click at [239, 147] on li "Input fields for user details such as name, email, phone number, and password." at bounding box center [299, 144] width 270 height 7
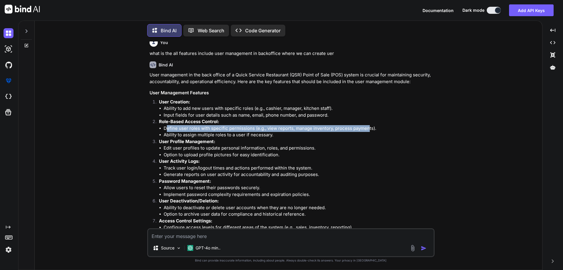
drag, startPoint x: 166, startPoint y: 129, endPoint x: 368, endPoint y: 127, distance: 202.1
click at [368, 127] on li "Define user roles with specific permissions (e.g., view reports, manage invento…" at bounding box center [299, 128] width 270 height 7
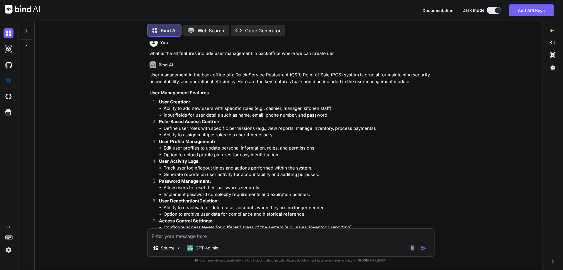
click at [281, 136] on li "Ability to assign multiple roles to a user if necessary." at bounding box center [299, 134] width 270 height 7
drag, startPoint x: 281, startPoint y: 136, endPoint x: 256, endPoint y: 133, distance: 25.3
click at [256, 133] on li "Ability to assign multiple roles to a user if necessary." at bounding box center [299, 134] width 270 height 7
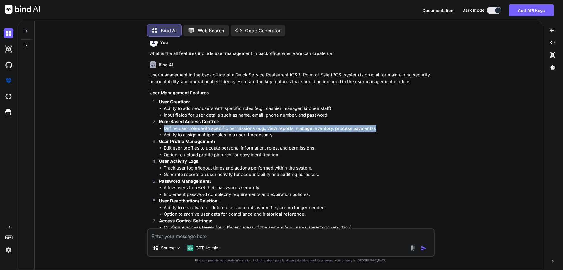
drag, startPoint x: 162, startPoint y: 128, endPoint x: 378, endPoint y: 127, distance: 216.2
click at [378, 127] on ul "Define user roles with specific permissions (e.g., view reports, manage invento…" at bounding box center [296, 131] width 275 height 13
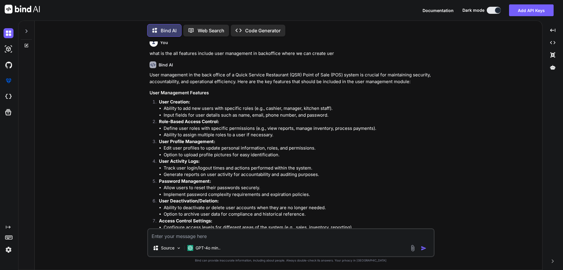
click at [208, 149] on li "Edit user profiles to update personal information, roles, and permissions." at bounding box center [299, 148] width 270 height 7
drag, startPoint x: 164, startPoint y: 136, endPoint x: 274, endPoint y: 134, distance: 109.4
click at [274, 134] on li "Ability to assign multiple roles to a user if necessary." at bounding box center [299, 134] width 270 height 7
click at [234, 160] on p "User Activity Logs:" at bounding box center [296, 161] width 275 height 7
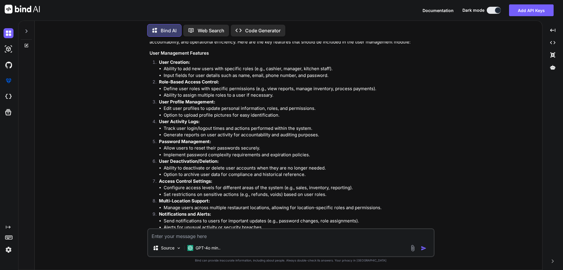
scroll to position [1560, 0]
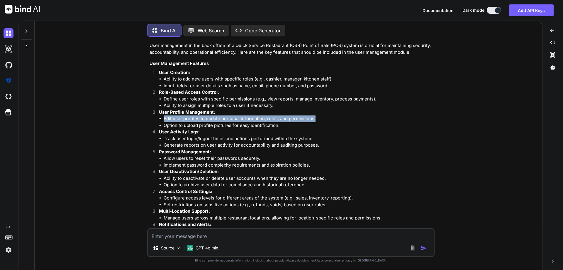
drag, startPoint x: 315, startPoint y: 119, endPoint x: 158, endPoint y: 120, distance: 156.6
click at [158, 120] on li "User Profile Management: Edit user profiles to update personal information, rol…" at bounding box center [293, 119] width 279 height 20
click at [262, 126] on li "Option to upload profile pictures for easy identification." at bounding box center [299, 125] width 270 height 7
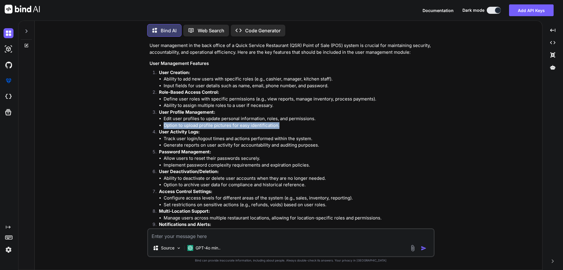
drag, startPoint x: 279, startPoint y: 125, endPoint x: 155, endPoint y: 123, distance: 123.8
click at [155, 123] on li "User Profile Management: Edit user profiles to update personal information, rol…" at bounding box center [293, 119] width 279 height 20
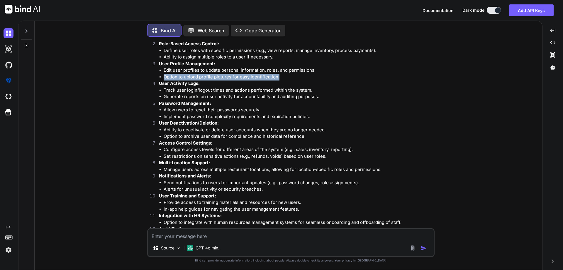
scroll to position [1619, 0]
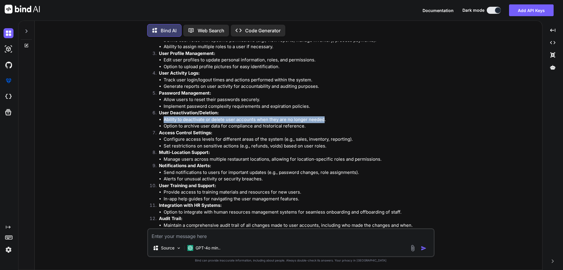
drag, startPoint x: 324, startPoint y: 119, endPoint x: 157, endPoint y: 118, distance: 166.3
click at [157, 118] on li "User Deactivation/Deletion: Ability to deactivate or delete user accounts when …" at bounding box center [293, 119] width 279 height 20
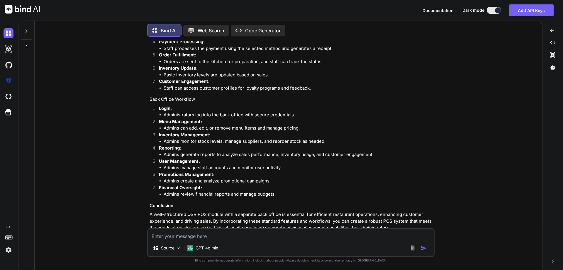
scroll to position [1355, 0]
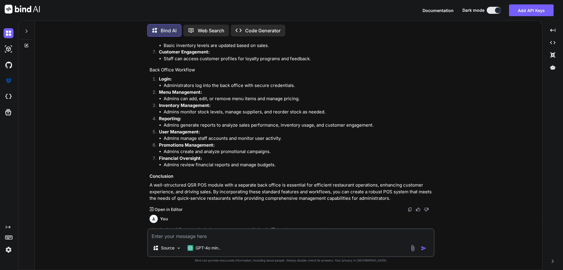
click at [189, 239] on textarea at bounding box center [291, 234] width 286 height 11
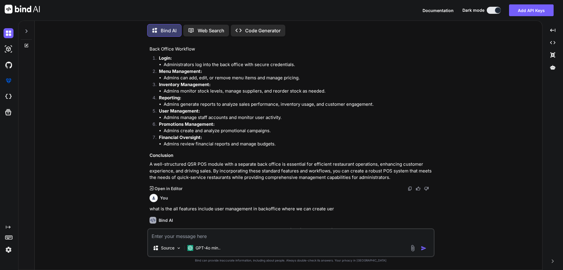
scroll to position [1384, 0]
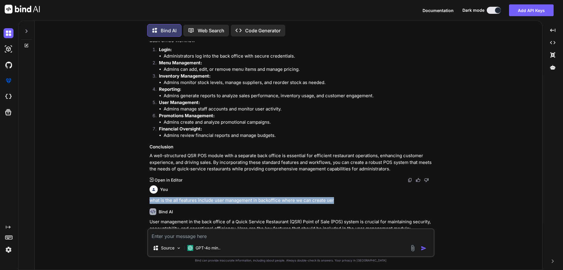
drag, startPoint x: 338, startPoint y: 199, endPoint x: 102, endPoint y: 198, distance: 235.6
click at [102, 198] on div "You backoffice is extension for QSR Bind AI It seems like you're referring to a…" at bounding box center [290, 155] width 503 height 228
click at [165, 234] on textarea at bounding box center [291, 234] width 286 height 11
paste textarea "what is the all features include user management in backoffice where we can cre…"
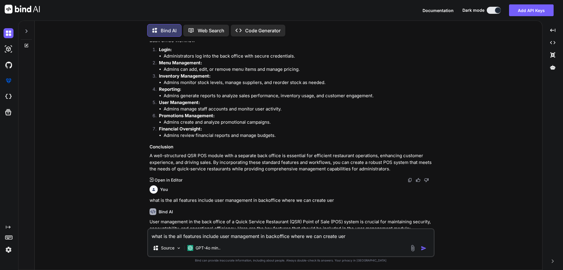
click at [261, 235] on textarea "what is the all features include user management in backoffice where we can cre…" at bounding box center [291, 234] width 286 height 11
click at [355, 235] on textarea "what is the all features include inventory mangement in backoffice where we can…" at bounding box center [291, 234] width 286 height 11
drag, startPoint x: 358, startPoint y: 235, endPoint x: 318, endPoint y: 238, distance: 39.4
click at [318, 238] on textarea "what is the all features include inventory mangement in backoffice where we can…" at bounding box center [291, 234] width 286 height 11
type textarea "what is the all features include inventory mangement in backoffice QSR"
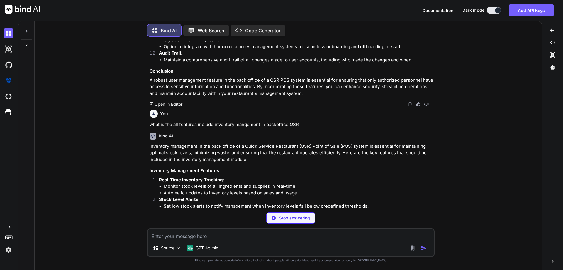
scroll to position [1813, 0]
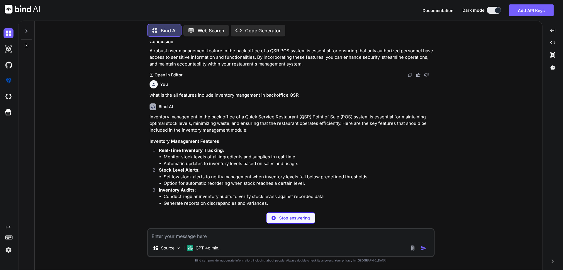
click at [218, 140] on h3 "Inventory Management Features" at bounding box center [292, 141] width 284 height 7
click at [239, 148] on p "Real-Time Inventory Tracking:" at bounding box center [296, 150] width 275 height 7
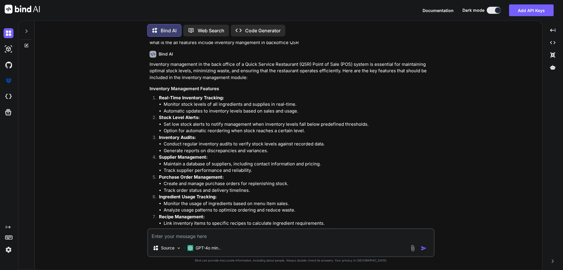
scroll to position [1872, 0]
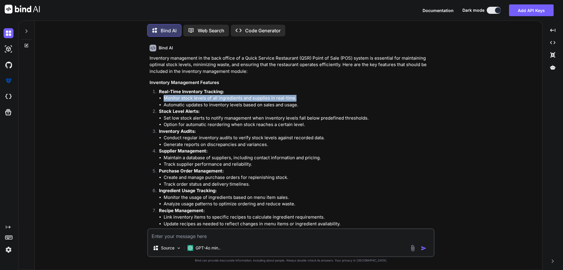
drag, startPoint x: 163, startPoint y: 99, endPoint x: 296, endPoint y: 96, distance: 133.2
click at [296, 96] on ul "Monitor stock levels of all ingredients and supplies in real-time. Automatic up…" at bounding box center [296, 101] width 275 height 13
click at [207, 115] on li "Set low stock alerts to notify management when inventory levels fall below pred…" at bounding box center [299, 118] width 270 height 7
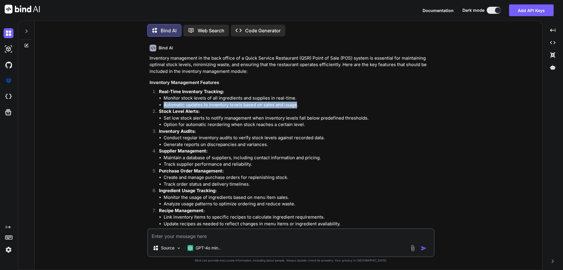
drag, startPoint x: 297, startPoint y: 104, endPoint x: 155, endPoint y: 103, distance: 142.9
click at [155, 103] on li "Real-Time Inventory Tracking: Monitor stock levels of all ingredients and suppl…" at bounding box center [293, 98] width 279 height 20
click at [183, 121] on li "Set low stock alerts to notify management when inventory levels fall below pred…" at bounding box center [299, 118] width 270 height 7
click at [158, 112] on li "Stock Level Alerts: Set low stock alerts to notify management when inventory le…" at bounding box center [293, 118] width 279 height 20
drag, startPoint x: 200, startPoint y: 111, endPoint x: 158, endPoint y: 109, distance: 42.3
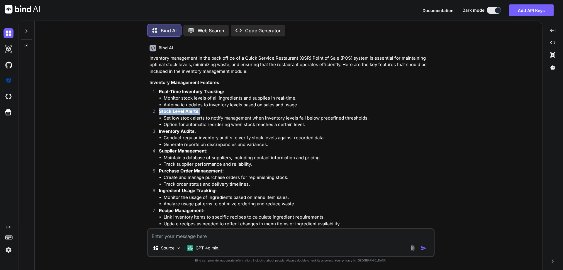
click at [158, 109] on li "Stock Level Alerts: Set low stock alerts to notify management when inventory le…" at bounding box center [293, 118] width 279 height 20
drag, startPoint x: 296, startPoint y: 184, endPoint x: 293, endPoint y: 172, distance: 11.5
click at [296, 184] on li "Track order status and delivery timelines." at bounding box center [299, 184] width 270 height 7
drag, startPoint x: 217, startPoint y: 112, endPoint x: 115, endPoint y: 105, distance: 102.3
click at [115, 105] on div "You backoffice is extension for QSR Bind AI It seems like you're referring to a…" at bounding box center [290, 155] width 503 height 228
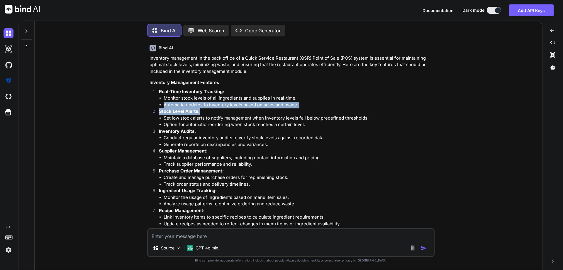
click at [194, 112] on strong "Stock Level Alerts:" at bounding box center [179, 111] width 41 height 6
click at [204, 112] on p "Stock Level Alerts:" at bounding box center [296, 111] width 275 height 7
drag, startPoint x: 204, startPoint y: 112, endPoint x: 153, endPoint y: 109, distance: 51.1
click at [154, 109] on li "Stock Level Alerts: Set low stock alerts to notify management when inventory le…" at bounding box center [293, 118] width 279 height 20
click at [165, 118] on li "Set low stock alerts to notify management when inventory levels fall below pred…" at bounding box center [299, 118] width 270 height 7
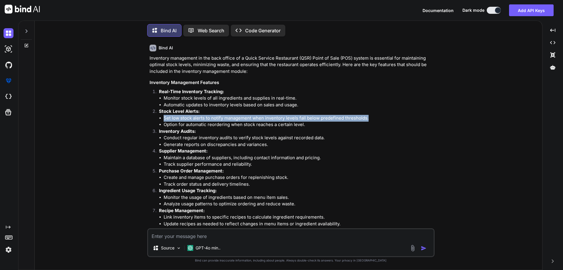
drag, startPoint x: 164, startPoint y: 118, endPoint x: 372, endPoint y: 121, distance: 208.6
click at [372, 121] on li "Set low stock alerts to notify management when inventory levels fall below pred…" at bounding box center [299, 118] width 270 height 7
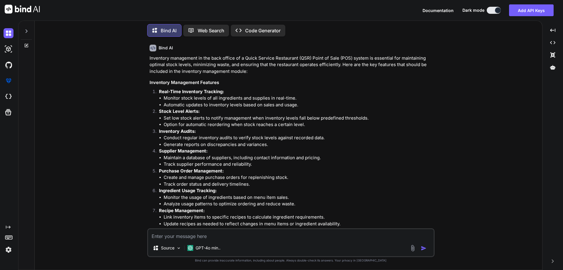
click at [204, 126] on li "Option for automatic reordering when stock reaches a certain level." at bounding box center [299, 124] width 270 height 7
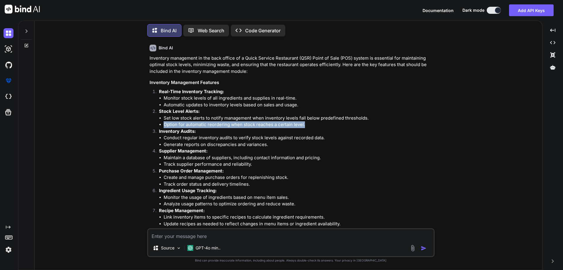
drag, startPoint x: 306, startPoint y: 124, endPoint x: 162, endPoint y: 123, distance: 143.7
click at [162, 123] on ul "Set low stock alerts to notify management when inventory levels fall below pred…" at bounding box center [296, 121] width 275 height 13
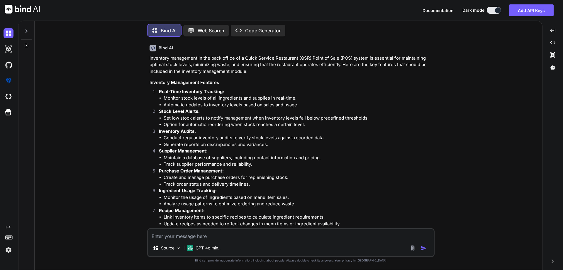
click at [198, 135] on li "Conduct regular inventory audits to verify stock levels against recorded data." at bounding box center [299, 137] width 270 height 7
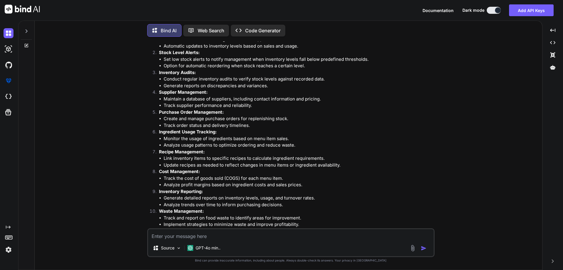
scroll to position [1901, 0]
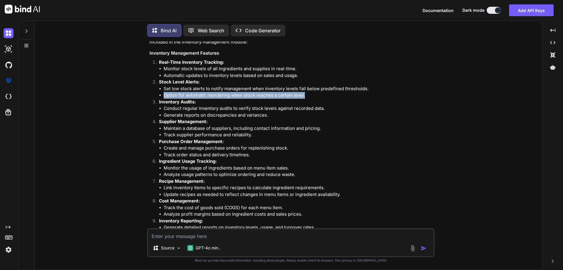
drag, startPoint x: 303, startPoint y: 95, endPoint x: 159, endPoint y: 98, distance: 144.1
click at [159, 98] on ul "Set low stock alerts to notify management when inventory levels fall below pred…" at bounding box center [296, 91] width 275 height 13
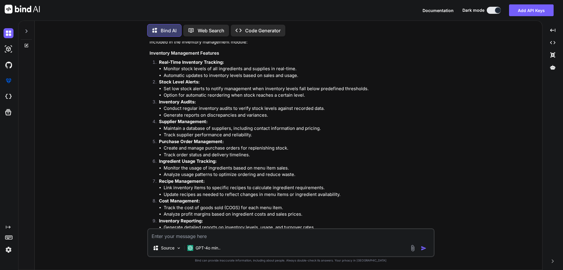
click at [197, 237] on textarea at bounding box center [291, 234] width 286 height 11
type textarea "all supplier mangement features in QSR backoffice"
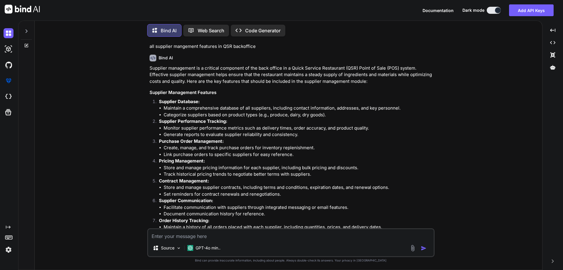
scroll to position [2272, 0]
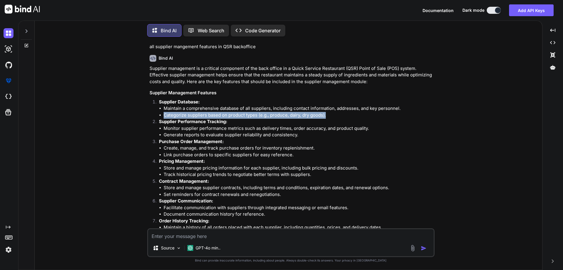
drag, startPoint x: 328, startPoint y: 115, endPoint x: 162, endPoint y: 116, distance: 166.3
click at [162, 116] on ul "Maintain a comprehensive database of all suppliers, including contact informati…" at bounding box center [296, 111] width 275 height 13
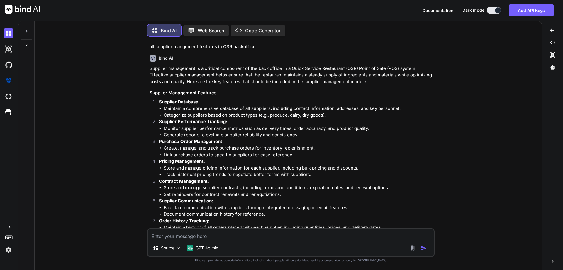
click at [248, 121] on p "Supplier Performance Tracking:" at bounding box center [296, 121] width 275 height 7
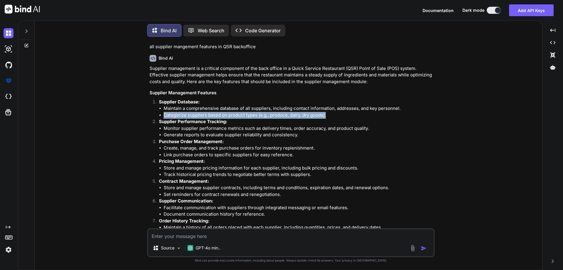
drag, startPoint x: 330, startPoint y: 116, endPoint x: 163, endPoint y: 116, distance: 166.6
click at [164, 116] on li "Categorize suppliers based on product types (e.g., produce, dairy, dry goods)." at bounding box center [299, 115] width 270 height 7
click at [330, 114] on li "Categorize suppliers based on product types (e.g., produce, dairy, dry goods)." at bounding box center [299, 115] width 270 height 7
drag, startPoint x: 330, startPoint y: 114, endPoint x: 135, endPoint y: 116, distance: 194.8
click at [135, 116] on div "You backoffice is extension for QSR Bind AI It seems like you're referring to a…" at bounding box center [290, 155] width 503 height 228
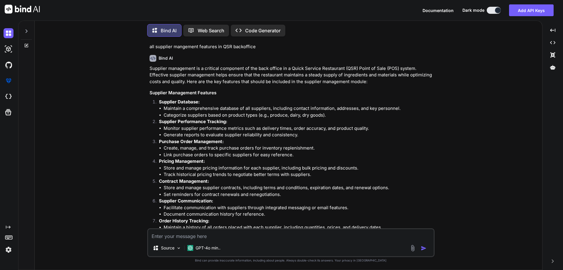
click at [336, 136] on li "Generate reports to evaluate supplier reliability and consistency." at bounding box center [299, 134] width 270 height 7
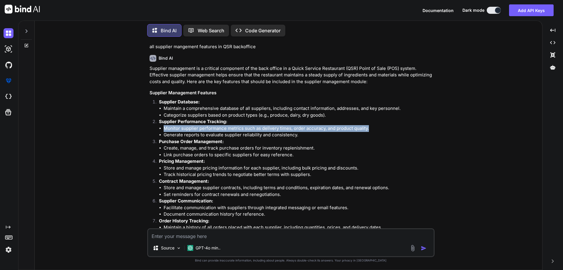
drag, startPoint x: 372, startPoint y: 129, endPoint x: 160, endPoint y: 129, distance: 212.7
click at [164, 129] on li "Monitor supplier performance metrics such as delivery times, order accuracy, an…" at bounding box center [299, 128] width 270 height 7
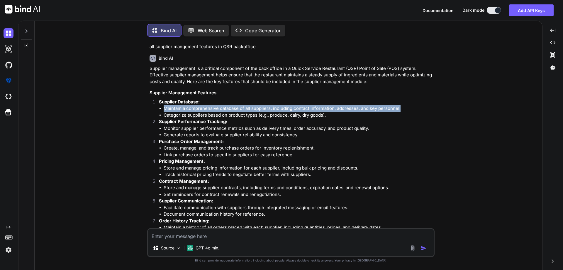
drag, startPoint x: 162, startPoint y: 106, endPoint x: 406, endPoint y: 109, distance: 243.8
click at [406, 109] on ul "Maintain a comprehensive database of all suppliers, including contact informati…" at bounding box center [296, 111] width 275 height 13
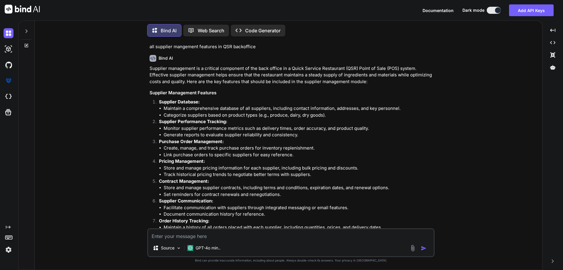
click at [329, 117] on li "Categorize suppliers based on product types (e.g., produce, dairy, dry goods)." at bounding box center [299, 115] width 270 height 7
click at [159, 122] on strong "Supplier Performance Tracking:" at bounding box center [193, 122] width 68 height 6
click at [168, 118] on ol "Supplier Database: Maintain a comprehensive database of all suppliers, includin…" at bounding box center [292, 247] width 284 height 297
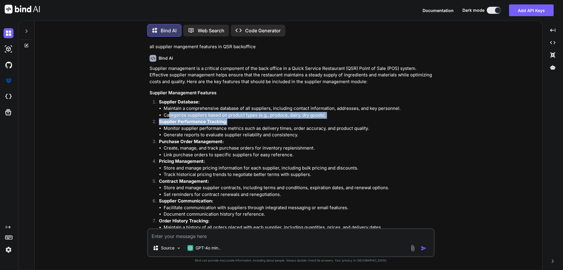
click at [160, 121] on strong "Supplier Performance Tracking:" at bounding box center [193, 122] width 68 height 6
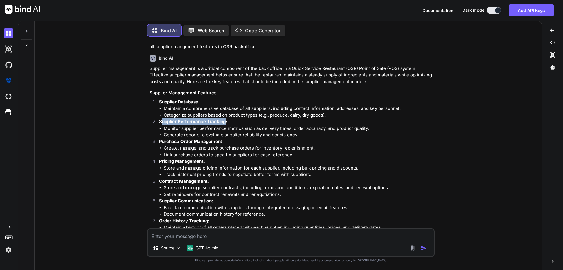
drag, startPoint x: 160, startPoint y: 121, endPoint x: 227, endPoint y: 121, distance: 66.6
click at [226, 121] on strong "Supplier Performance Tracking:" at bounding box center [193, 122] width 68 height 6
click at [230, 121] on p "Supplier Performance Tracking:" at bounding box center [296, 121] width 275 height 7
drag, startPoint x: 230, startPoint y: 121, endPoint x: 143, endPoint y: 121, distance: 86.2
click at [143, 121] on div "You backoffice is extension for QSR Bind AI It seems like you're referring to a…" at bounding box center [290, 155] width 503 height 228
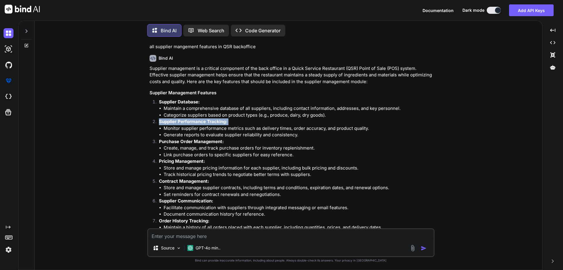
click at [186, 123] on strong "Supplier Performance Tracking:" at bounding box center [193, 122] width 68 height 6
drag, startPoint x: 158, startPoint y: 120, endPoint x: 233, endPoint y: 121, distance: 74.2
click at [233, 121] on li "Supplier Performance Tracking: Monitor supplier performance metrics such as del…" at bounding box center [293, 128] width 279 height 20
click at [233, 123] on p "Supplier Performance Tracking:" at bounding box center [296, 121] width 275 height 7
drag, startPoint x: 233, startPoint y: 123, endPoint x: 150, endPoint y: 121, distance: 83.6
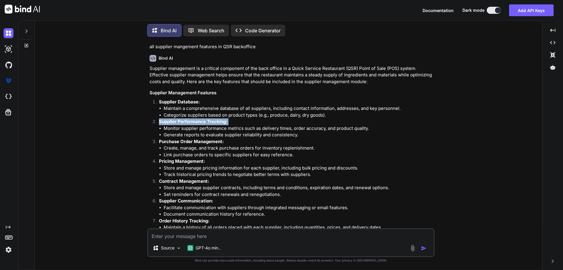
click at [150, 121] on ol "Supplier Database: Maintain a comprehensive database of all suppliers, includin…" at bounding box center [292, 247] width 284 height 297
click at [237, 121] on p "Supplier Performance Tracking:" at bounding box center [296, 121] width 275 height 7
drag, startPoint x: 237, startPoint y: 121, endPoint x: 155, endPoint y: 120, distance: 82.4
click at [155, 120] on li "Supplier Performance Tracking: Monitor supplier performance metrics such as del…" at bounding box center [293, 128] width 279 height 20
click at [368, 137] on li "Generate reports to evaluate supplier reliability and consistency." at bounding box center [299, 134] width 270 height 7
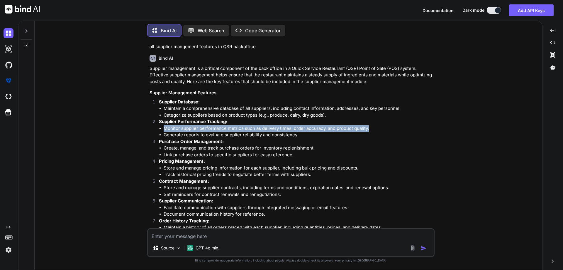
drag, startPoint x: 378, startPoint y: 126, endPoint x: 160, endPoint y: 130, distance: 218.9
click at [164, 130] on li "Monitor supplier performance metrics such as delivery times, order accuracy, an…" at bounding box center [299, 128] width 270 height 7
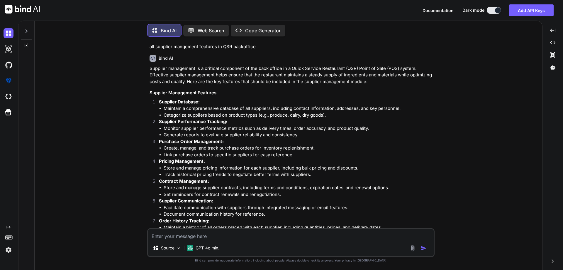
click at [289, 135] on li "Generate reports to evaluate supplier reliability and consistency." at bounding box center [299, 134] width 270 height 7
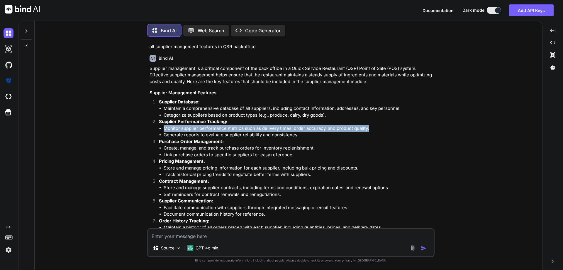
drag, startPoint x: 164, startPoint y: 126, endPoint x: 379, endPoint y: 126, distance: 215.0
click at [379, 126] on li "Monitor supplier performance metrics such as delivery times, order accuracy, an…" at bounding box center [299, 128] width 270 height 7
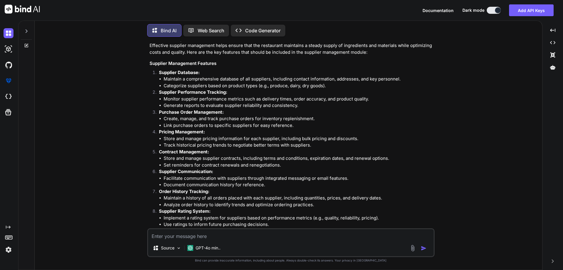
click at [267, 110] on p "Purchase Order Management:" at bounding box center [296, 112] width 275 height 7
drag, startPoint x: 299, startPoint y: 105, endPoint x: 141, endPoint y: 103, distance: 157.2
click at [141, 103] on div "You backoffice is extension for QSR Bind AI It seems like you're referring to a…" at bounding box center [290, 155] width 503 height 228
click at [263, 113] on p "Purchase Order Management:" at bounding box center [296, 112] width 275 height 7
drag, startPoint x: 302, startPoint y: 103, endPoint x: 146, endPoint y: 104, distance: 156.4
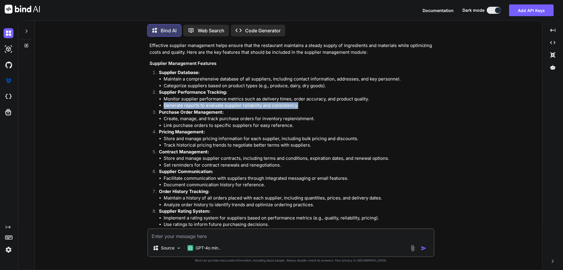
click at [146, 104] on div "You backoffice is extension for QSR Bind AI It seems like you're referring to a…" at bounding box center [290, 155] width 503 height 228
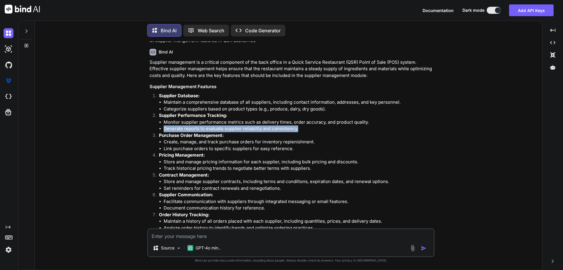
scroll to position [2307, 0]
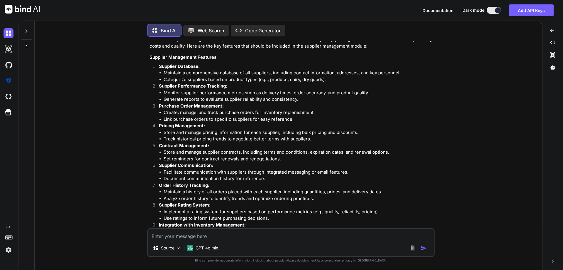
click at [176, 269] on div "You backoffice is extension for QSR Bind AI It seems like you're referring to a…" at bounding box center [290, 155] width 287 height 228
drag, startPoint x: 314, startPoint y: 112, endPoint x: 157, endPoint y: 115, distance: 157.6
click at [157, 115] on li "Purchase Order Management: Create, manage, and track purchase orders for invent…" at bounding box center [293, 113] width 279 height 20
click at [182, 237] on textarea at bounding box center [291, 234] width 286 height 11
click at [417, 205] on p "Supplier Rating System:" at bounding box center [296, 205] width 275 height 7
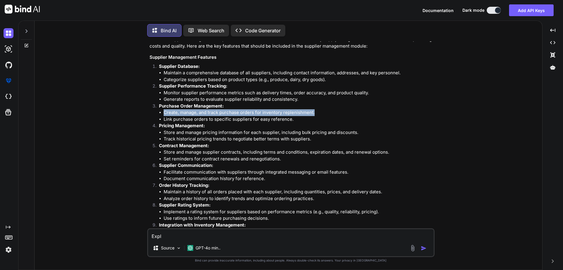
drag, startPoint x: 313, startPoint y: 113, endPoint x: 158, endPoint y: 110, distance: 155.5
click at [158, 110] on li "Purchase Order Management: Create, manage, and track purchase orders for invent…" at bounding box center [293, 113] width 279 height 20
click at [190, 128] on strong "Pricing Management:" at bounding box center [182, 126] width 46 height 6
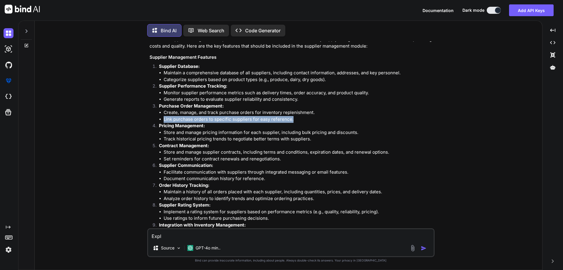
drag, startPoint x: 296, startPoint y: 121, endPoint x: 160, endPoint y: 119, distance: 135.2
click at [164, 119] on li "Link purchase orders to specific suppliers for easy reference." at bounding box center [299, 119] width 270 height 7
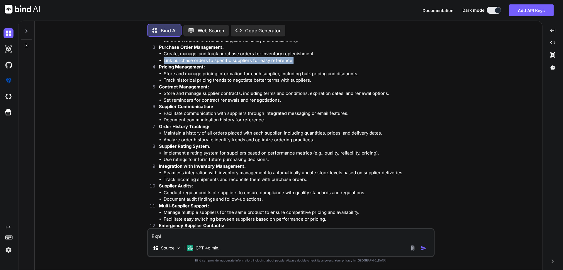
scroll to position [2337, 0]
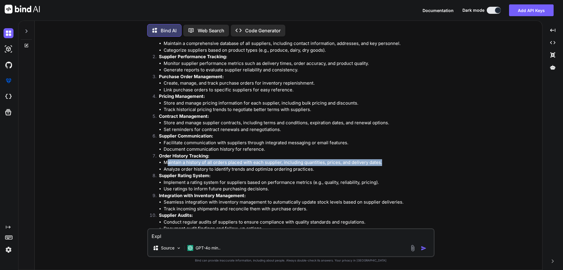
drag, startPoint x: 168, startPoint y: 164, endPoint x: 382, endPoint y: 162, distance: 213.9
click at [382, 162] on li "Maintain a history of all orders placed with each supplier, including quantitie…" at bounding box center [299, 162] width 270 height 7
click at [380, 162] on li "Maintain a history of all orders placed with each supplier, including quantitie…" at bounding box center [299, 162] width 270 height 7
drag, startPoint x: 380, startPoint y: 162, endPoint x: 159, endPoint y: 165, distance: 220.6
click at [159, 165] on ul "Maintain a history of all orders placed with each supplier, including quantitie…" at bounding box center [296, 165] width 275 height 13
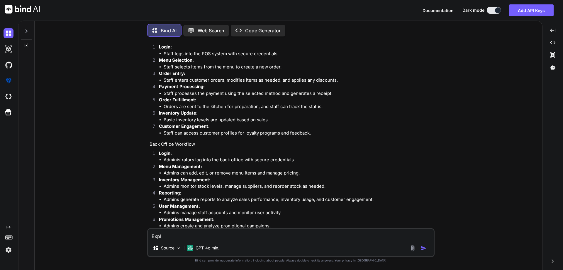
scroll to position [1339, 0]
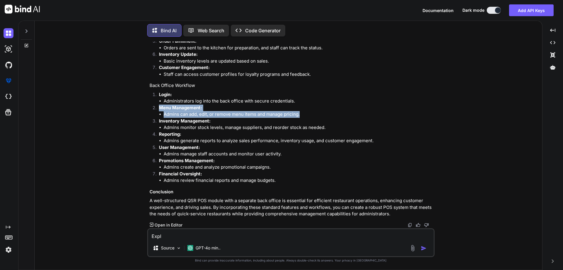
drag, startPoint x: 300, startPoint y: 115, endPoint x: 148, endPoint y: 108, distance: 152.1
click at [148, 108] on div "You backoffice is extension for QSR Bind AI It seems like you're referring to a…" at bounding box center [291, 134] width 286 height 187
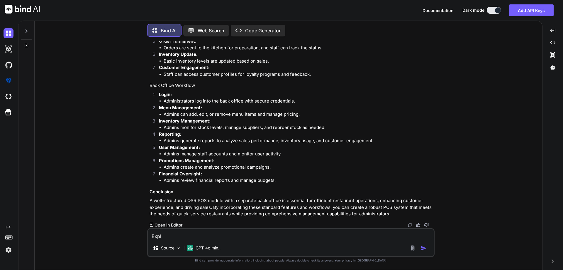
click at [180, 232] on textarea "Expl" at bounding box center [291, 234] width 286 height 11
drag, startPoint x: 180, startPoint y: 233, endPoint x: 131, endPoint y: 234, distance: 49.0
click at [131, 234] on div "You backoffice is extension for QSR Bind AI It seems like you're referring to a…" at bounding box center [290, 155] width 503 height 228
paste textarea "Menu Management: Admins can add, edit, or remove menu items and manage pricing."
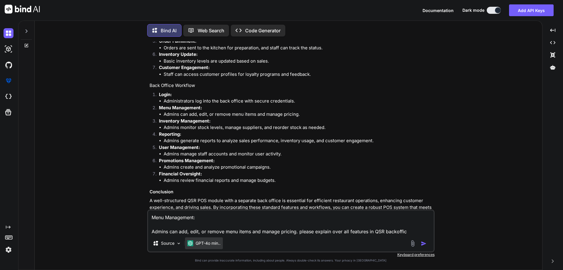
type textarea "Menu Management: Admins can add, edit, or remove menu items and manage pricing.…"
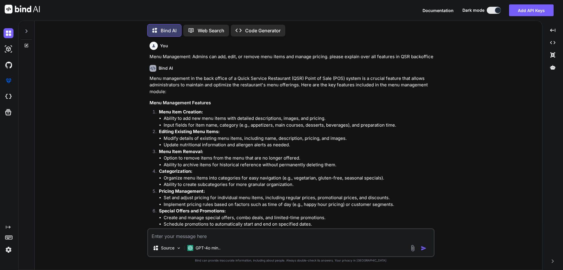
scroll to position [2682, 0]
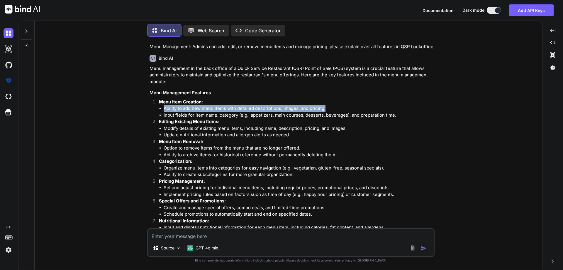
drag, startPoint x: 326, startPoint y: 108, endPoint x: 161, endPoint y: 109, distance: 165.2
click at [164, 109] on li "Ability to add new menu items with detailed descriptions, images, and pricing." at bounding box center [299, 108] width 270 height 7
drag, startPoint x: 195, startPoint y: 108, endPoint x: 196, endPoint y: 114, distance: 5.3
click at [195, 109] on li "Ability to add new menu items with detailed descriptions, images, and pricing." at bounding box center [299, 108] width 270 height 7
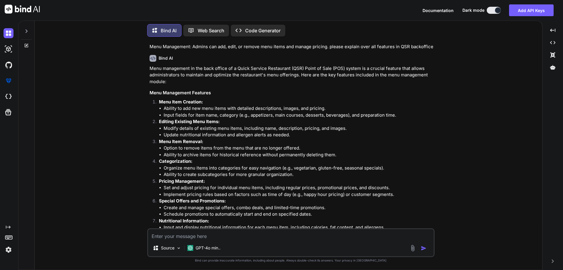
click at [221, 116] on li "Input fields for item name, category (e.g., appetizers, main courses, desserts,…" at bounding box center [299, 115] width 270 height 7
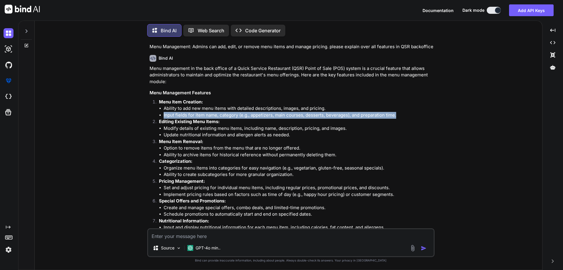
drag, startPoint x: 400, startPoint y: 113, endPoint x: 161, endPoint y: 117, distance: 239.7
click at [164, 117] on li "Input fields for item name, category (e.g., appetizers, main courses, desserts,…" at bounding box center [299, 115] width 270 height 7
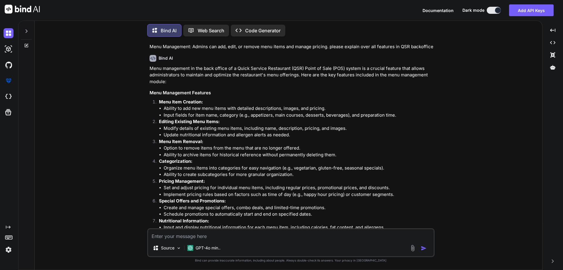
click at [197, 141] on strong "Menu Item Removal:" at bounding box center [181, 141] width 44 height 6
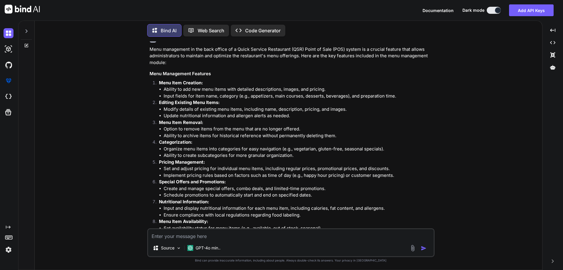
scroll to position [2711, 0]
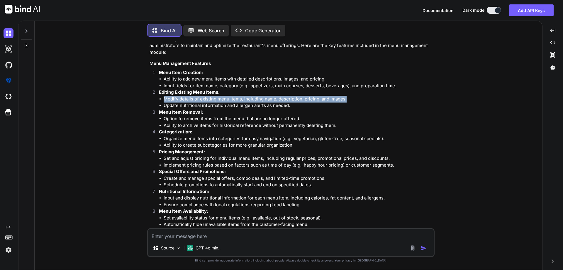
drag, startPoint x: 163, startPoint y: 100, endPoint x: 347, endPoint y: 99, distance: 183.9
click at [347, 99] on li "Modify details of existing menu items, including name, description, pricing, an…" at bounding box center [299, 99] width 270 height 7
click at [207, 110] on p "Menu Item Removal:" at bounding box center [296, 112] width 275 height 7
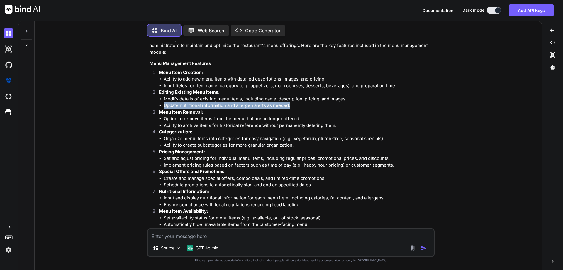
drag, startPoint x: 292, startPoint y: 104, endPoint x: 150, endPoint y: 104, distance: 141.7
click at [150, 104] on ol "Menu Item Creation: Ability to add new menu items with detailed descriptions, i…" at bounding box center [292, 217] width 284 height 297
click at [218, 142] on li "Ability to create subcategories for more granular organization." at bounding box center [299, 145] width 270 height 7
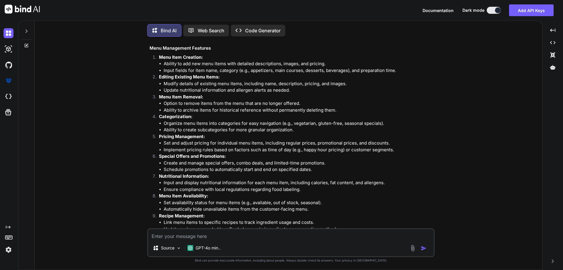
scroll to position [2741, 0]
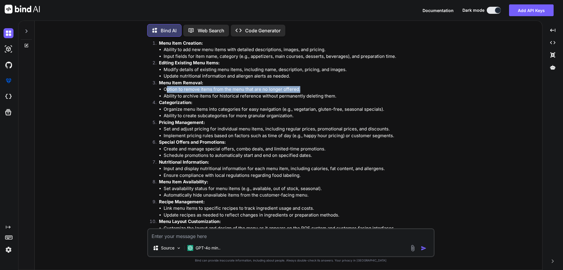
drag, startPoint x: 300, startPoint y: 91, endPoint x: 167, endPoint y: 89, distance: 132.3
click at [167, 89] on li "Option to remove items from the menu that are no longer offered." at bounding box center [299, 89] width 270 height 7
click at [211, 100] on p "Categorization:" at bounding box center [296, 102] width 275 height 7
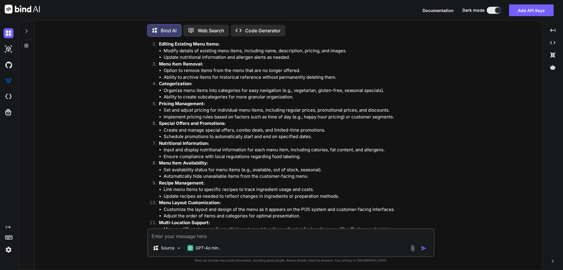
scroll to position [2770, 0]
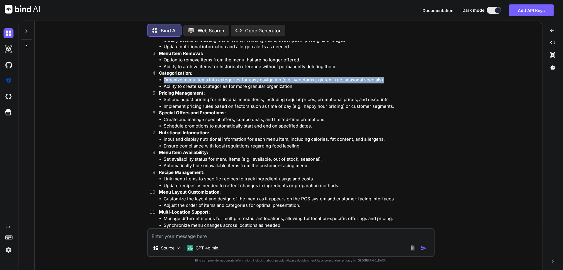
drag, startPoint x: 385, startPoint y: 79, endPoint x: 155, endPoint y: 80, distance: 229.7
click at [155, 80] on li "Categorization: Organize menu items into categories for easy navigation (e.g., …" at bounding box center [293, 80] width 279 height 20
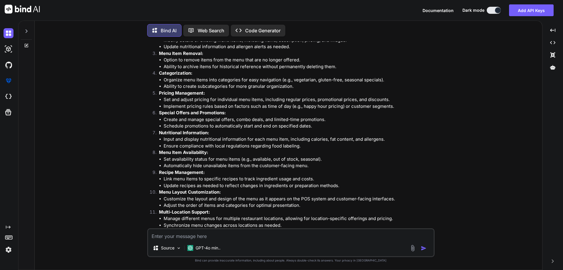
drag, startPoint x: 361, startPoint y: 83, endPoint x: 370, endPoint y: 83, distance: 8.5
click at [362, 83] on li "Ability to create subcategories for more granular organization." at bounding box center [299, 86] width 270 height 7
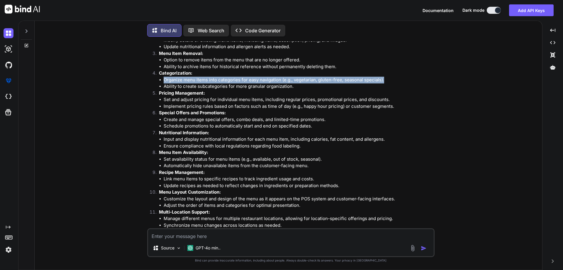
drag, startPoint x: 386, startPoint y: 81, endPoint x: 157, endPoint y: 79, distance: 228.5
click at [157, 79] on li "Categorization: Organize menu items into categories for easy navigation (e.g., …" at bounding box center [293, 80] width 279 height 20
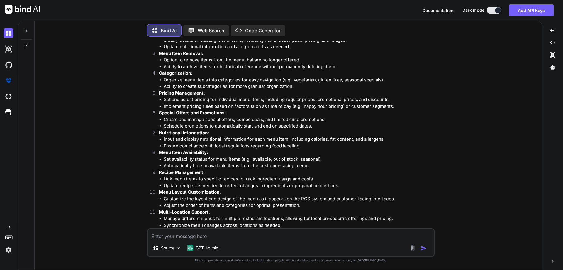
click at [270, 90] on p "Pricing Management:" at bounding box center [296, 93] width 275 height 7
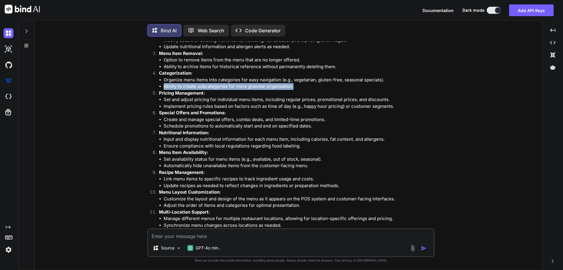
drag, startPoint x: 293, startPoint y: 86, endPoint x: 155, endPoint y: 87, distance: 138.2
click at [155, 87] on li "Categorization: Organize menu items into categories for easy navigation (e.g., …" at bounding box center [293, 80] width 279 height 20
click at [231, 88] on li "Ability to create subcategories for more granular organization." at bounding box center [299, 86] width 270 height 7
drag, startPoint x: 293, startPoint y: 87, endPoint x: 151, endPoint y: 88, distance: 141.4
click at [151, 88] on ol "Menu Item Creation: Ability to add new menu items with detailed descriptions, i…" at bounding box center [292, 159] width 284 height 297
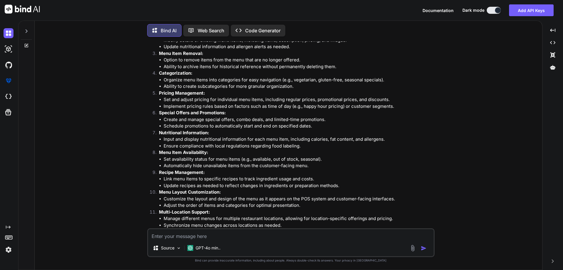
click at [297, 90] on p "Pricing Management:" at bounding box center [296, 93] width 275 height 7
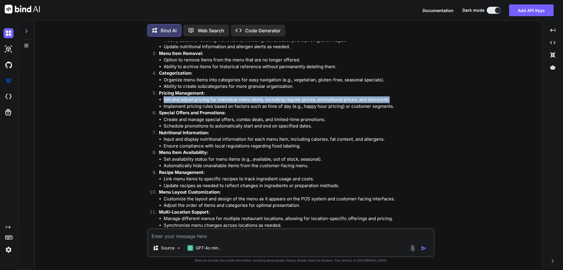
drag, startPoint x: 162, startPoint y: 100, endPoint x: 388, endPoint y: 101, distance: 226.8
click at [388, 101] on ul "Set and adjust pricing for individual menu items, including regular prices, pro…" at bounding box center [296, 102] width 275 height 13
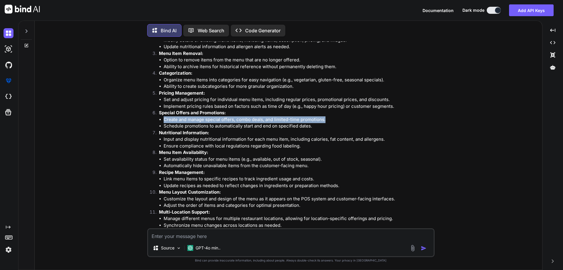
drag, startPoint x: 164, startPoint y: 119, endPoint x: 324, endPoint y: 119, distance: 160.5
click at [324, 119] on li "Create and manage special offers, combo deals, and limited-time promotions." at bounding box center [299, 119] width 270 height 7
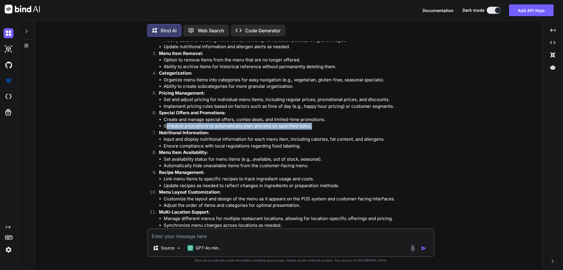
drag, startPoint x: 165, startPoint y: 126, endPoint x: 313, endPoint y: 128, distance: 147.6
click at [313, 128] on li "Schedule promotions to automatically start and end on specified dates." at bounding box center [299, 126] width 270 height 7
click at [315, 128] on li "Schedule promotions to automatically start and end on specified dates." at bounding box center [299, 126] width 270 height 7
drag, startPoint x: 316, startPoint y: 127, endPoint x: 144, endPoint y: 126, distance: 171.6
click at [144, 126] on div "You backoffice is extension for QSR Bind AI It seems like you're referring to a…" at bounding box center [290, 155] width 503 height 228
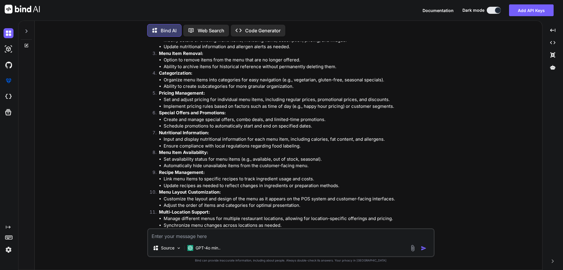
click at [324, 122] on li "Create and manage special offers, combo deals, and limited-time promotions." at bounding box center [299, 119] width 270 height 7
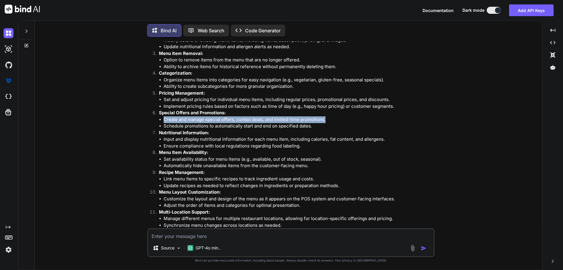
drag, startPoint x: 334, startPoint y: 119, endPoint x: 144, endPoint y: 117, distance: 190.4
click at [144, 117] on div "You backoffice is extension for QSR Bind AI It seems like you're referring to a…" at bounding box center [290, 155] width 503 height 228
click at [242, 116] on li "Create and manage special offers, combo deals, and limited-time promotions." at bounding box center [299, 119] width 270 height 7
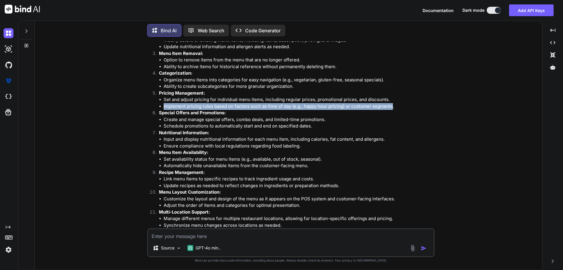
drag, startPoint x: 392, startPoint y: 106, endPoint x: 133, endPoint y: 109, distance: 259.6
click at [133, 109] on div "You backoffice is extension for QSR Bind AI It seems like you're referring to a…" at bounding box center [290, 155] width 503 height 228
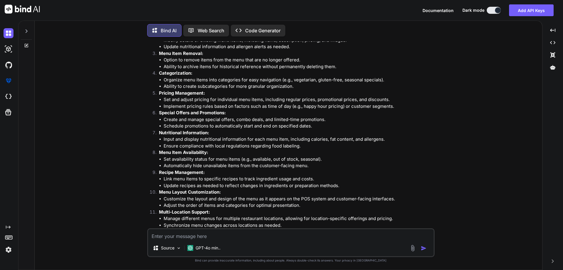
click at [207, 122] on li "Create and manage special offers, combo deals, and limited-time promotions." at bounding box center [299, 119] width 270 height 7
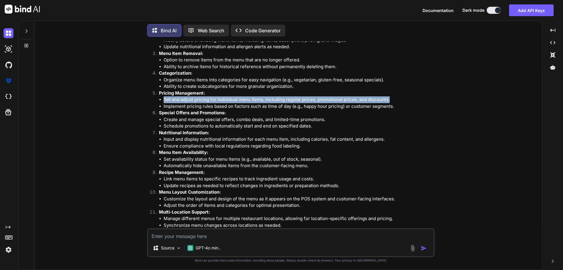
drag, startPoint x: 390, startPoint y: 101, endPoint x: 154, endPoint y: 100, distance: 235.8
click at [154, 100] on ol "Menu Item Creation: Ability to add new menu items with detailed descriptions, i…" at bounding box center [292, 159] width 284 height 297
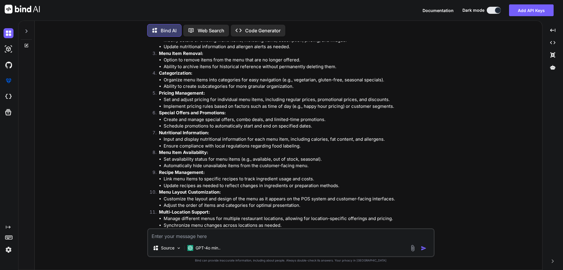
click at [198, 119] on li "Create and manage special offers, combo deals, and limited-time promotions." at bounding box center [299, 119] width 270 height 7
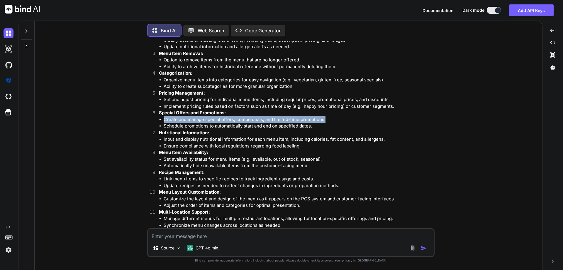
drag, startPoint x: 331, startPoint y: 121, endPoint x: 154, endPoint y: 120, distance: 176.9
click at [154, 120] on li "Special Offers and Promotions: Create and manage special offers, combo deals, a…" at bounding box center [293, 119] width 279 height 20
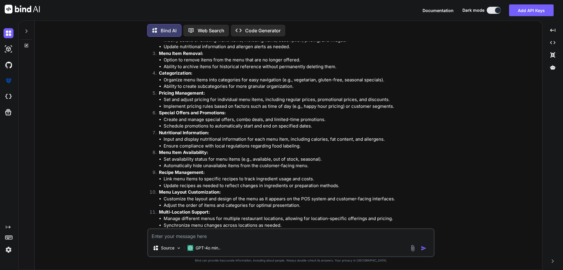
click at [302, 126] on li "Schedule promotions to automatically start and end on specified dates." at bounding box center [299, 126] width 270 height 7
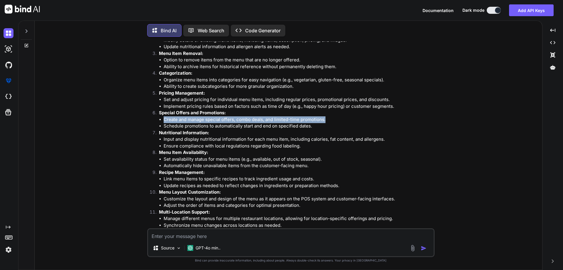
drag, startPoint x: 331, startPoint y: 119, endPoint x: 156, endPoint y: 119, distance: 174.5
click at [156, 119] on li "Special Offers and Promotions: Create and manage special offers, combo deals, a…" at bounding box center [293, 119] width 279 height 20
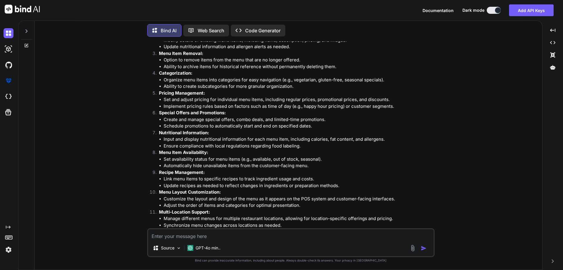
click at [287, 133] on p "Nutritional Information:" at bounding box center [296, 132] width 275 height 7
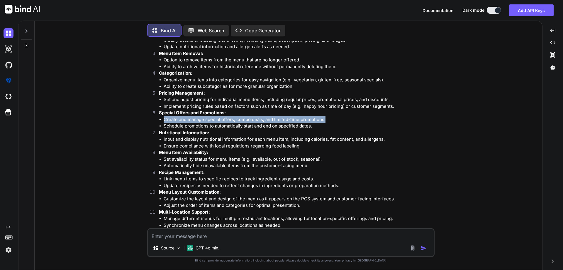
drag, startPoint x: 331, startPoint y: 119, endPoint x: 159, endPoint y: 121, distance: 171.9
click at [164, 121] on li "Create and manage special offers, combo deals, and limited-time promotions." at bounding box center [299, 119] width 270 height 7
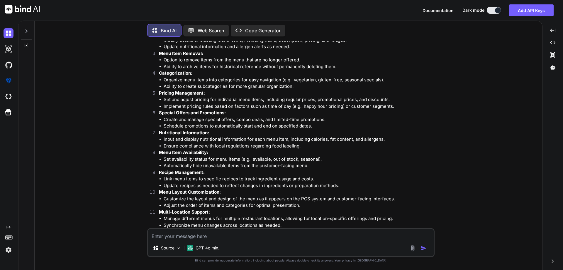
click at [316, 125] on li "Schedule promotions to automatically start and end on specified dates." at bounding box center [299, 126] width 270 height 7
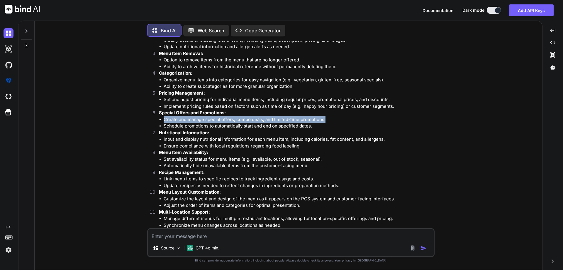
drag, startPoint x: 335, startPoint y: 118, endPoint x: 160, endPoint y: 121, distance: 175.2
click at [164, 121] on li "Create and manage special offers, combo deals, and limited-time promotions." at bounding box center [299, 119] width 270 height 7
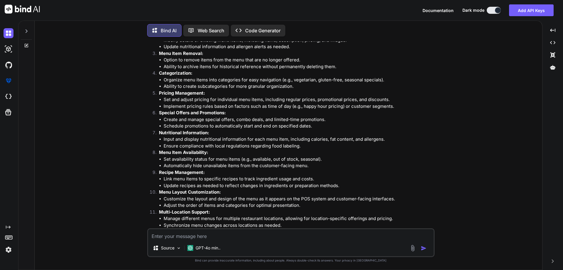
click at [316, 126] on li "Schedule promotions to automatically start and end on specified dates." at bounding box center [299, 126] width 270 height 7
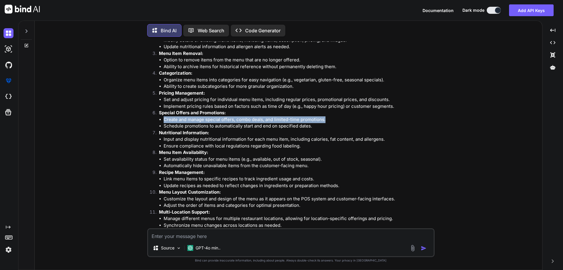
drag, startPoint x: 328, startPoint y: 119, endPoint x: 161, endPoint y: 117, distance: 167.2
click at [164, 117] on li "Create and manage special offers, combo deals, and limited-time promotions." at bounding box center [299, 119] width 270 height 7
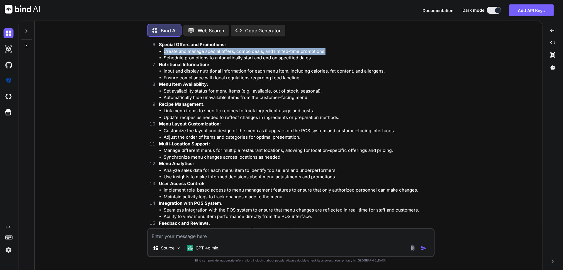
scroll to position [2829, 0]
